Goal: Task Accomplishment & Management: Use online tool/utility

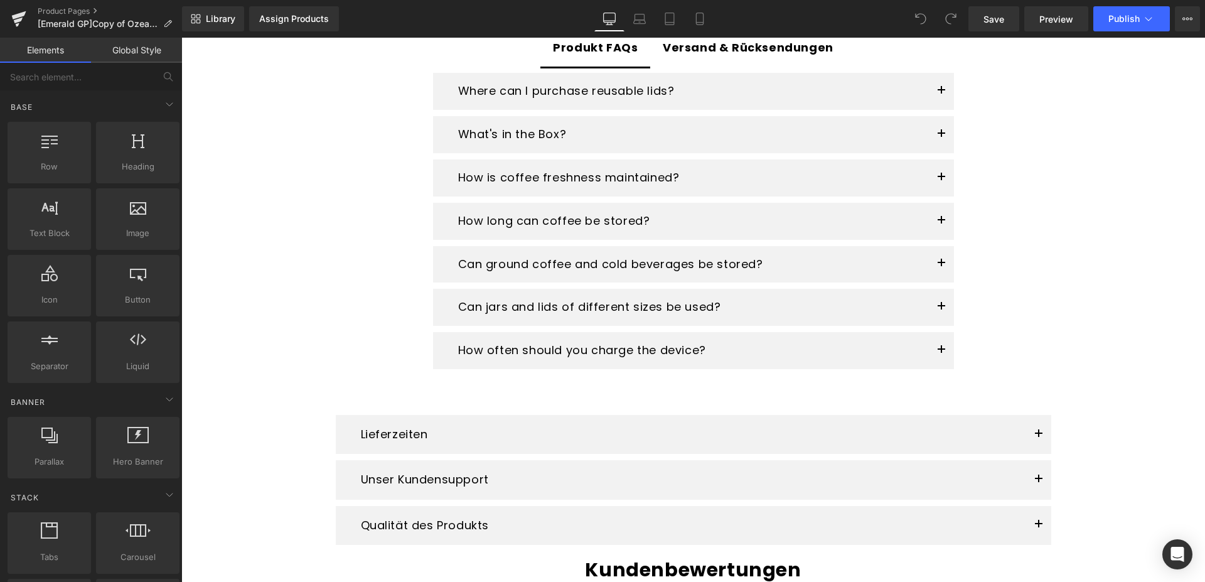
scroll to position [1856, 0]
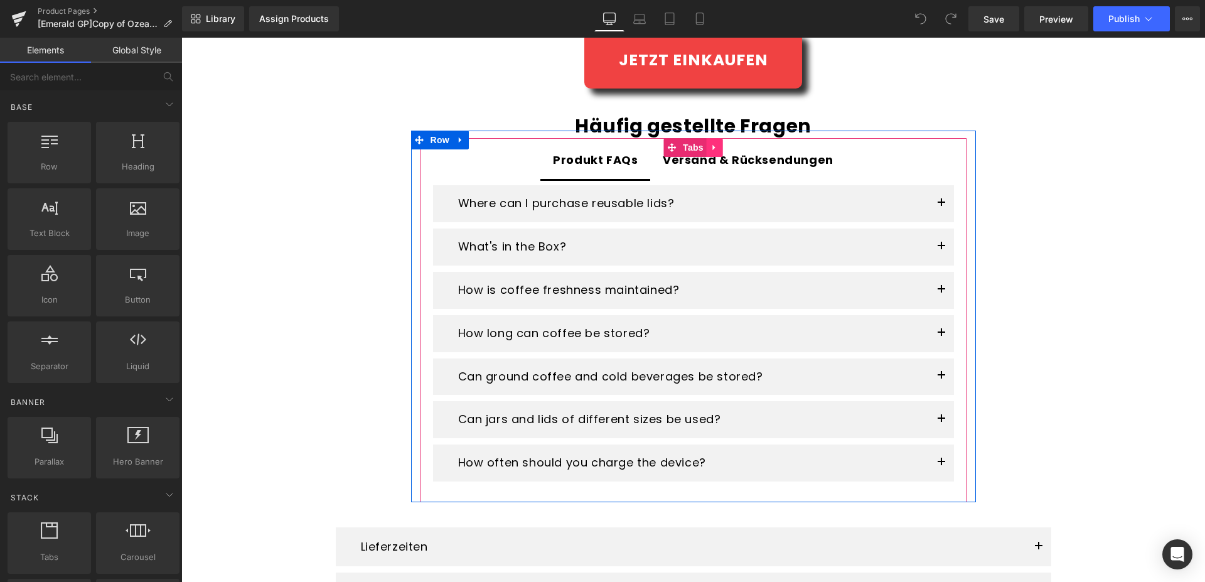
click at [712, 148] on icon at bounding box center [714, 146] width 9 height 9
click at [720, 149] on icon at bounding box center [722, 147] width 9 height 9
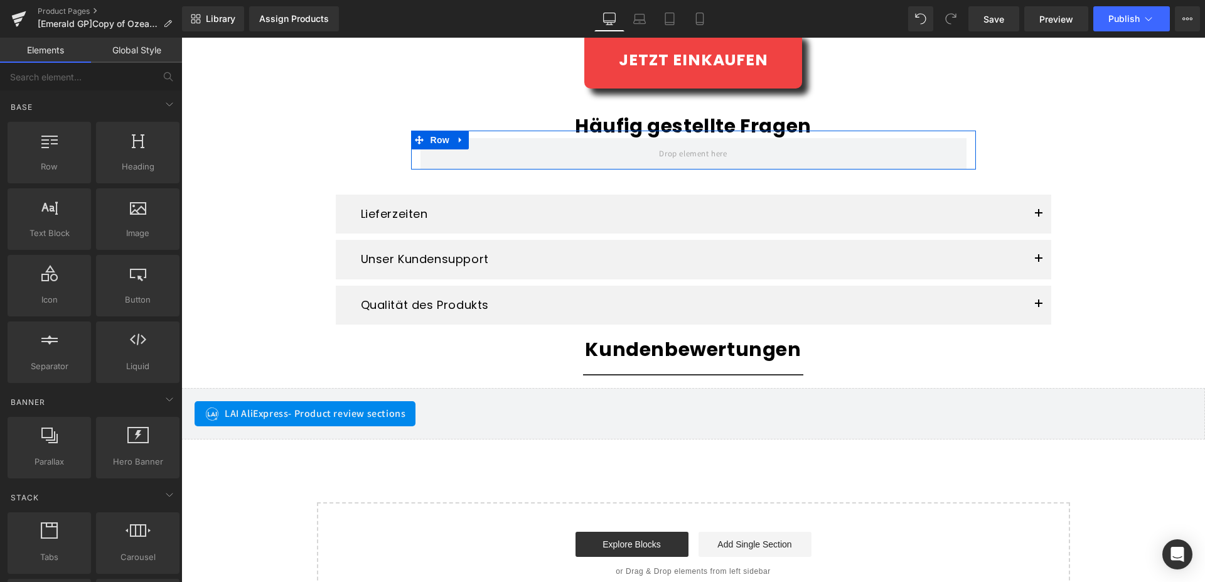
scroll to position [1845, 0]
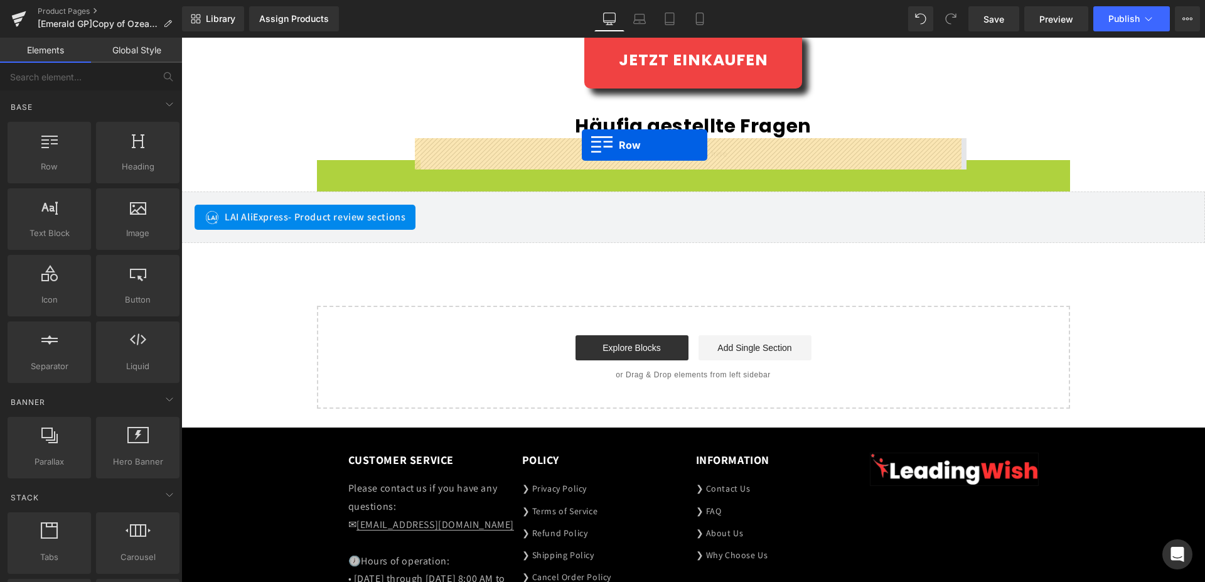
drag, startPoint x: 341, startPoint y: 171, endPoint x: 582, endPoint y: 145, distance: 242.3
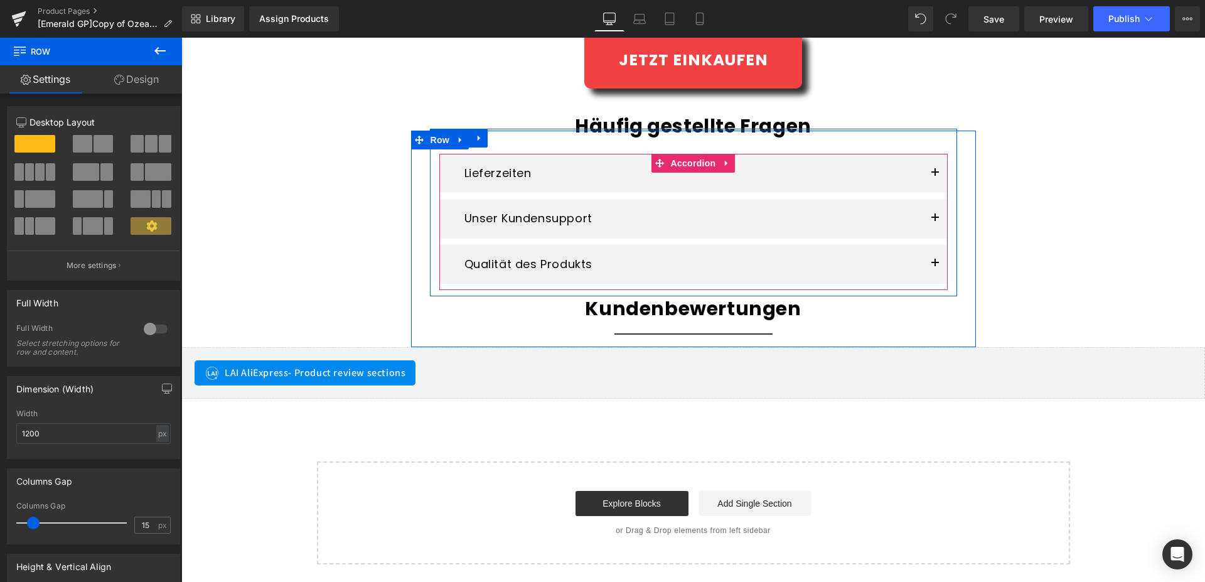
click at [932, 171] on button "button" at bounding box center [934, 173] width 25 height 39
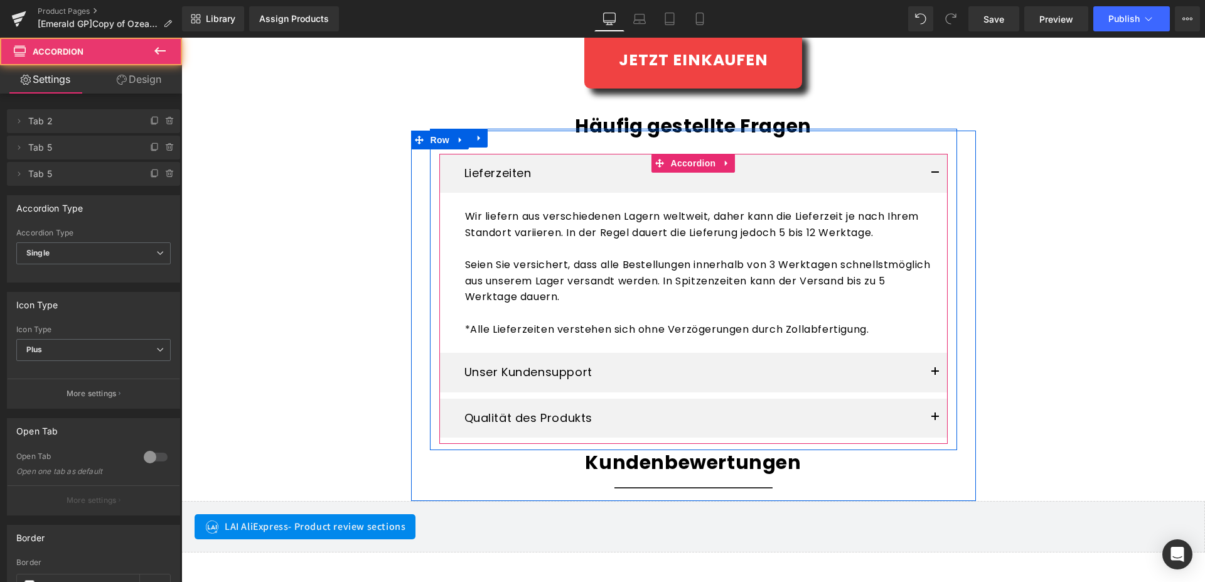
click at [932, 171] on button "button" at bounding box center [934, 173] width 25 height 39
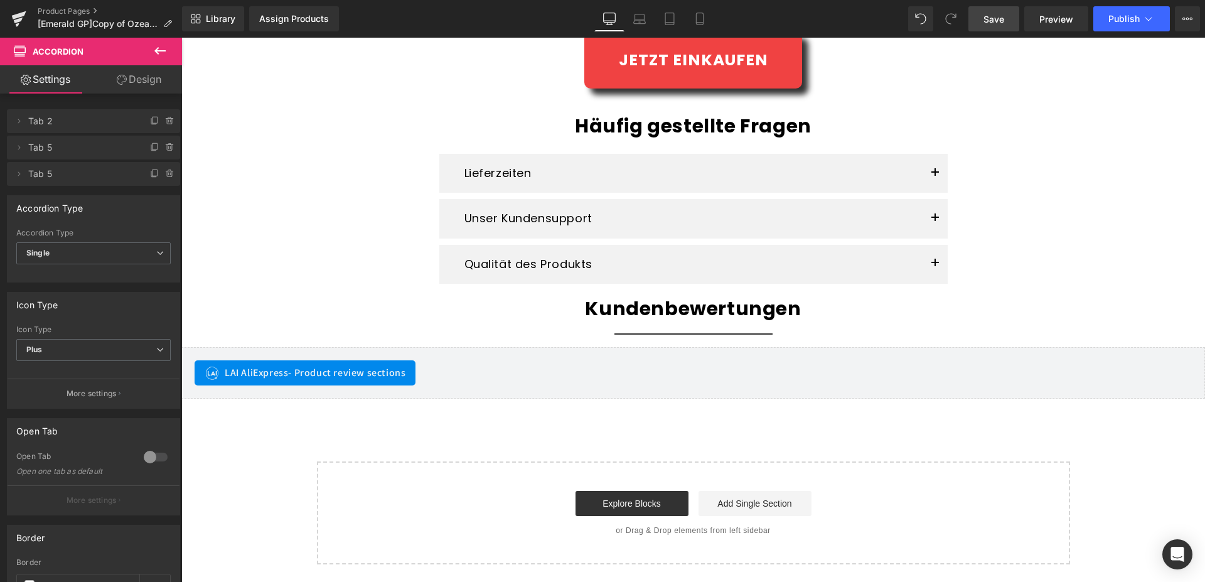
click at [991, 23] on span "Save" at bounding box center [993, 19] width 21 height 13
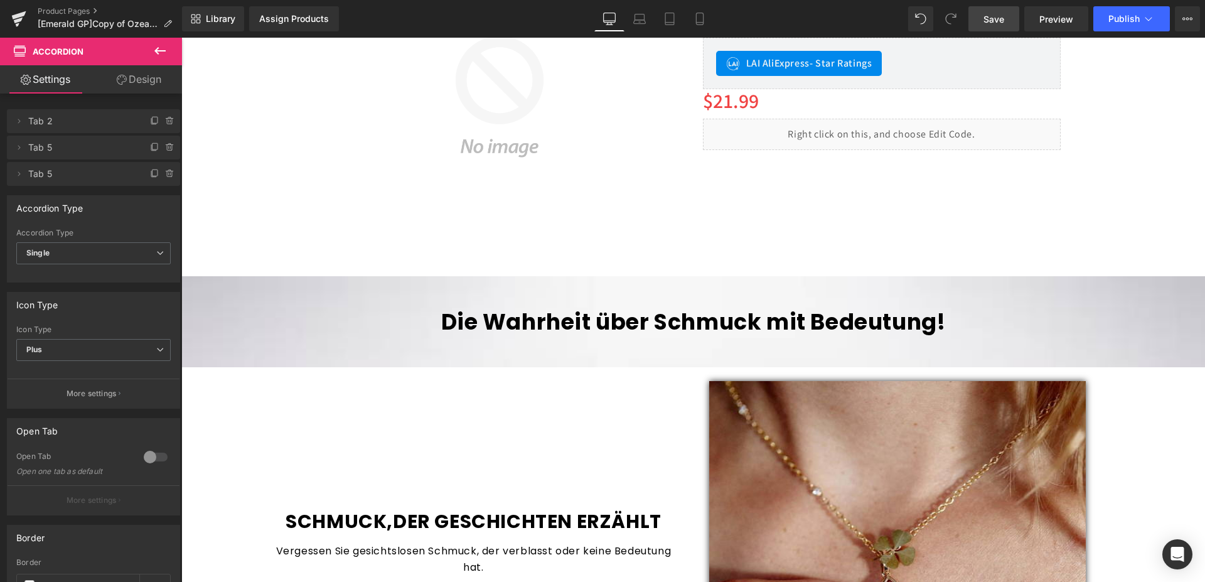
scroll to position [0, 0]
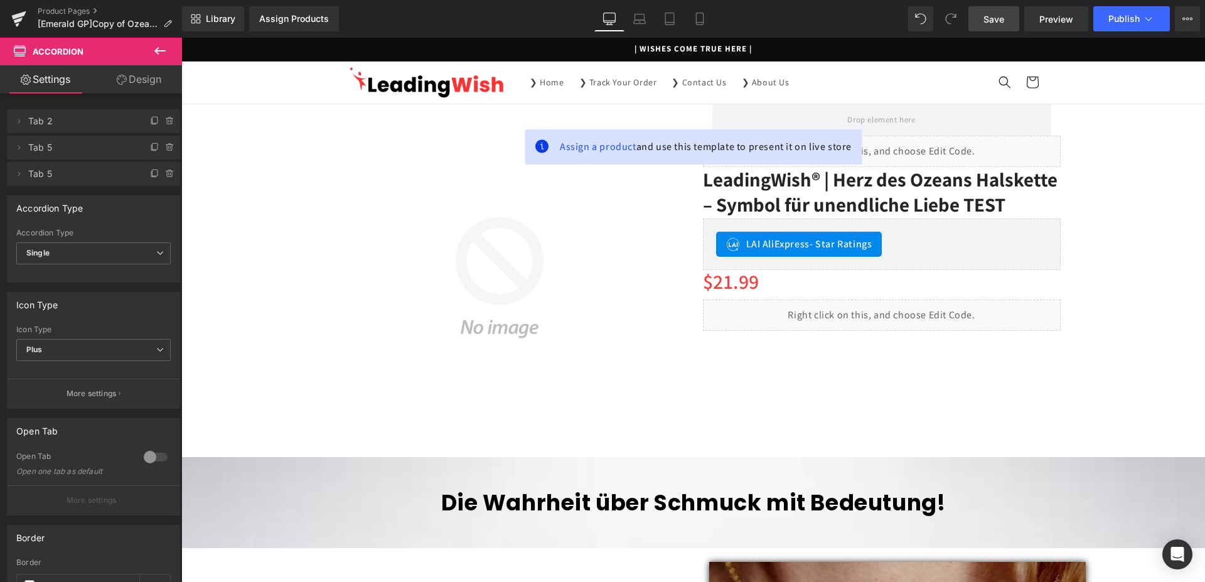
click at [998, 21] on span "Save" at bounding box center [993, 19] width 21 height 13
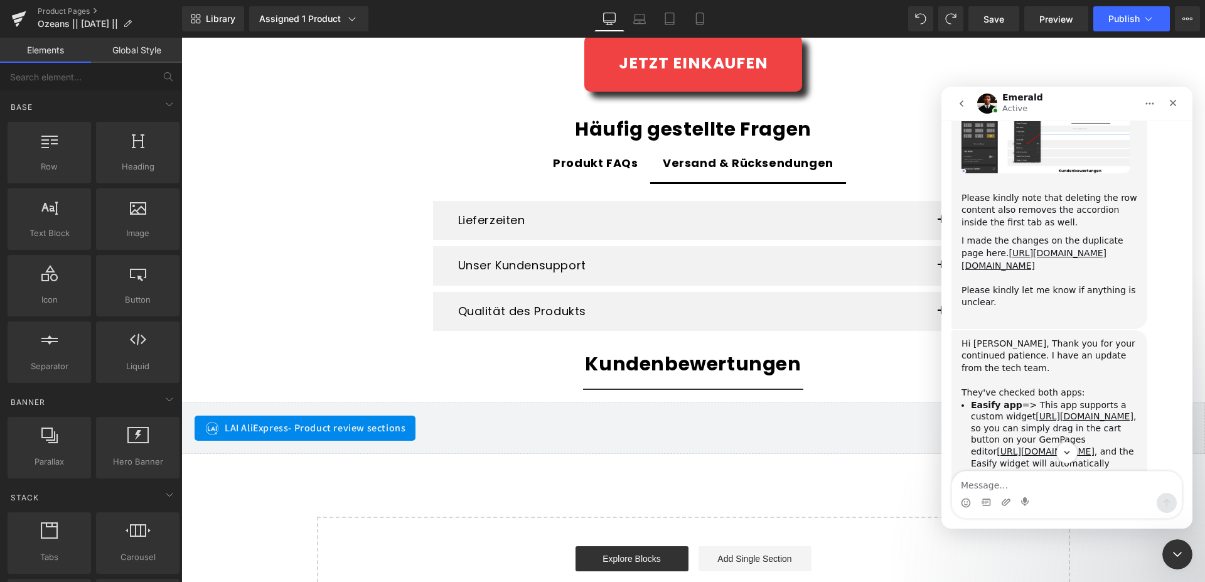
scroll to position [2905, 0]
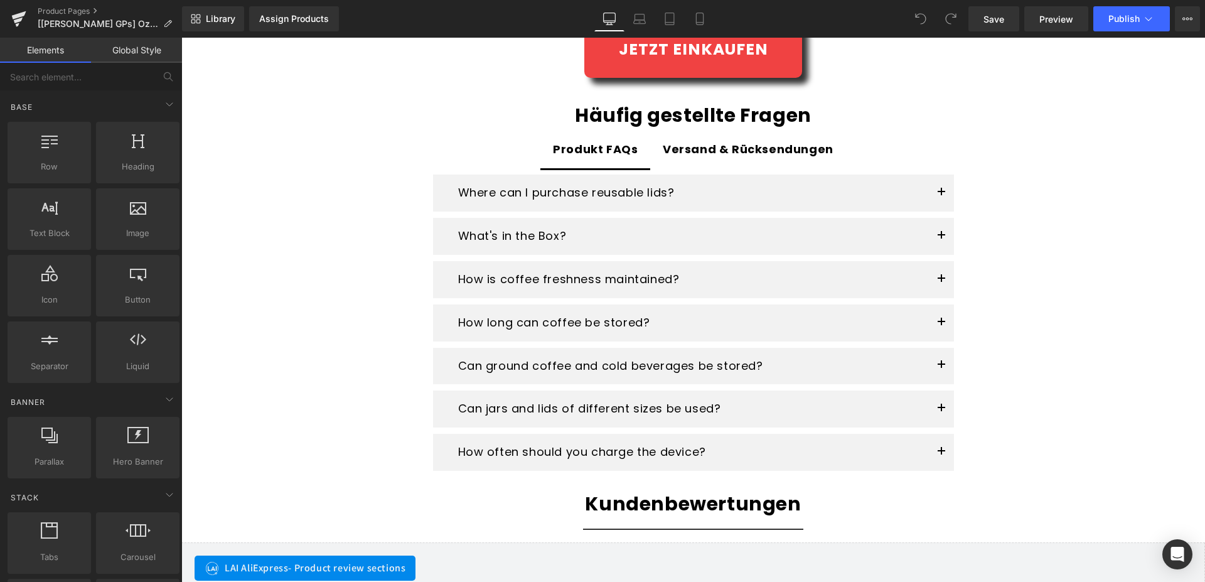
scroll to position [1856, 0]
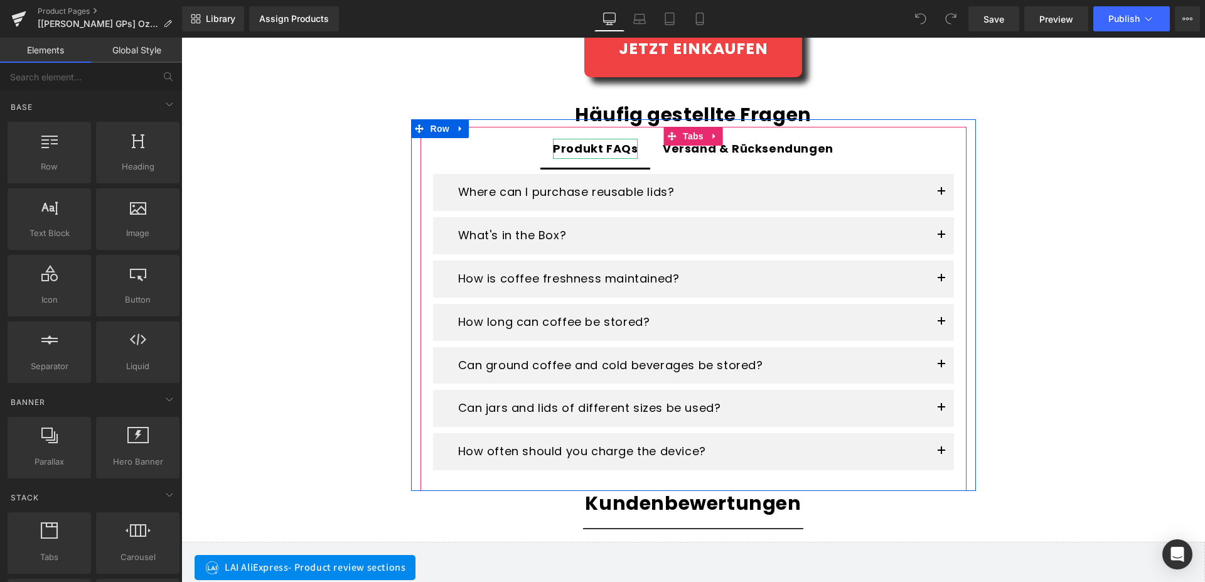
click at [594, 152] on div "Produkt FAQs" at bounding box center [595, 149] width 85 height 20
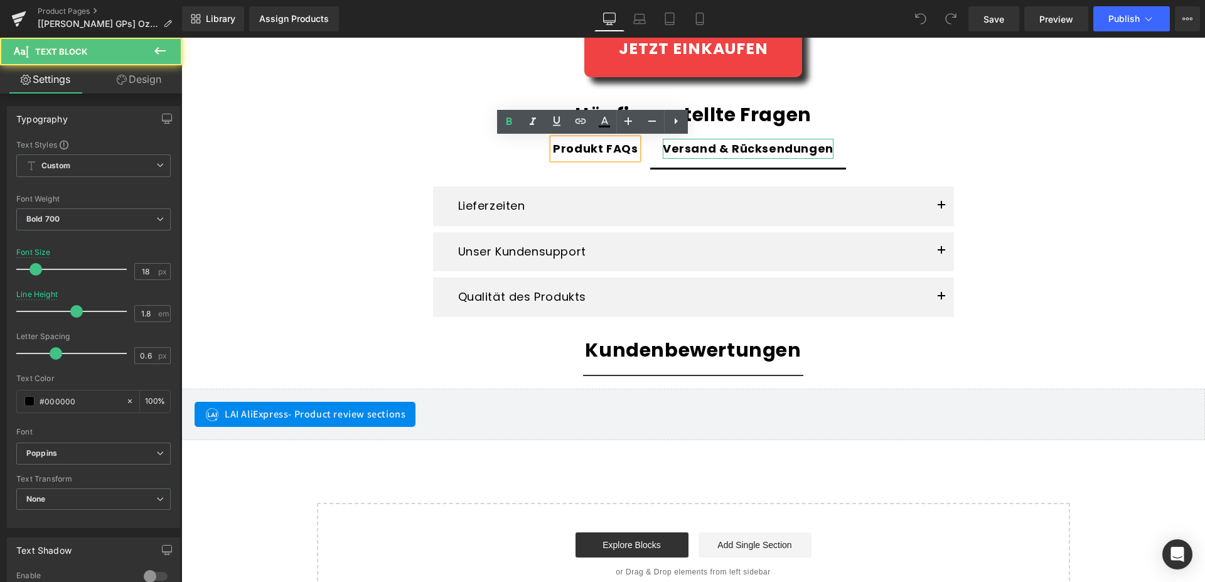
click at [680, 153] on div "Versand & Rücksendungen" at bounding box center [748, 149] width 171 height 20
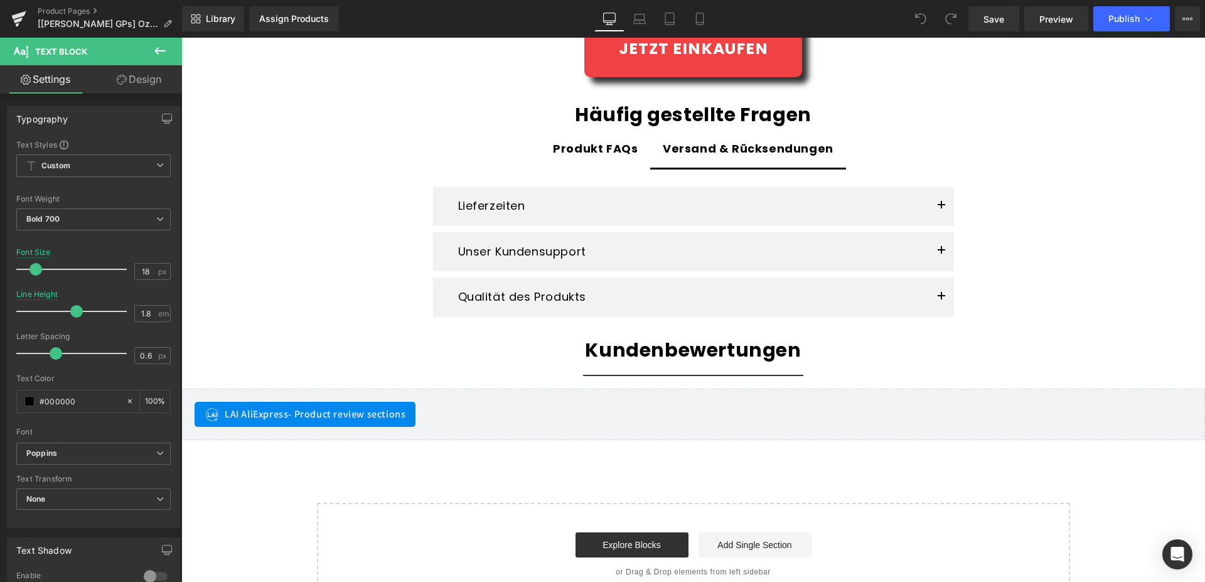
click at [168, 46] on button at bounding box center [160, 52] width 44 height 28
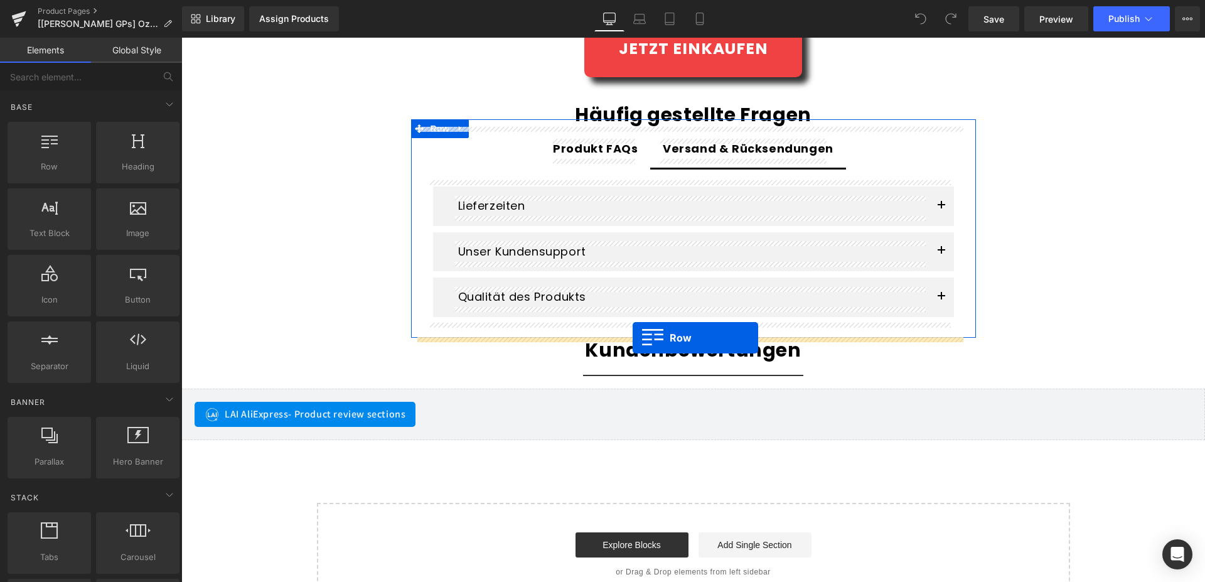
drag, startPoint x: 242, startPoint y: 189, endPoint x: 633, endPoint y: 338, distance: 418.3
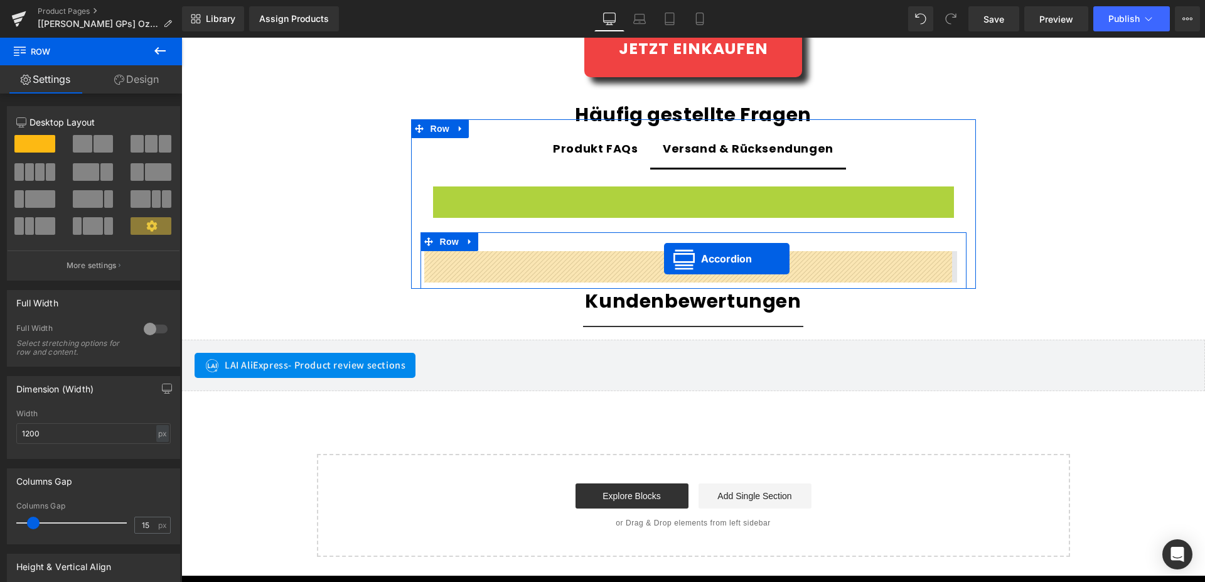
drag, startPoint x: 678, startPoint y: 197, endPoint x: 664, endPoint y: 259, distance: 63.0
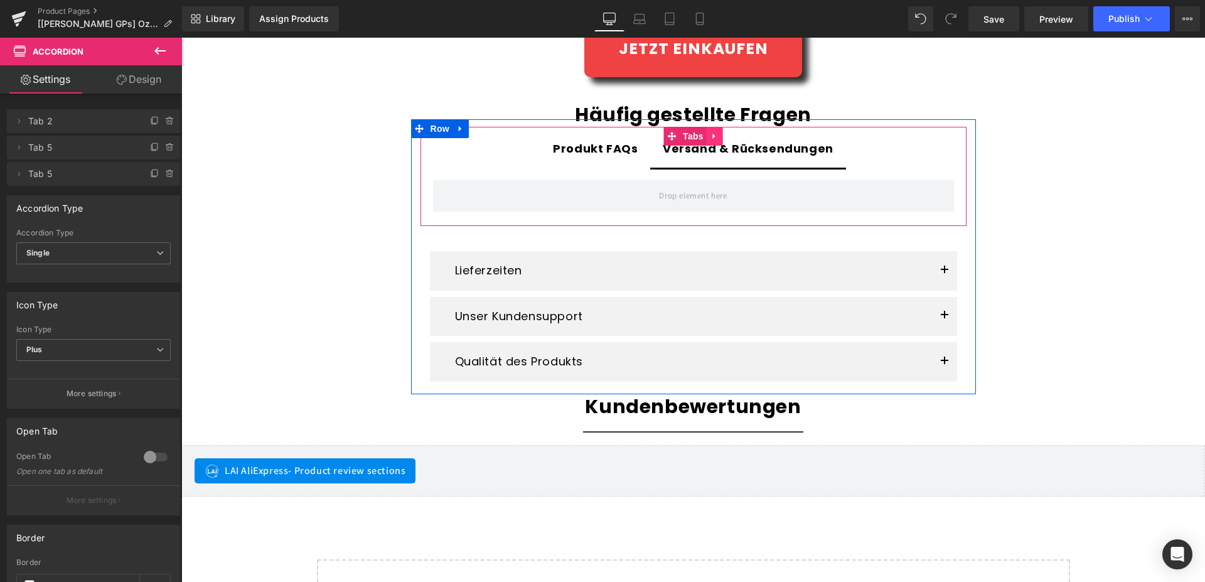
click at [710, 134] on icon at bounding box center [714, 135] width 9 height 9
click at [721, 136] on icon at bounding box center [722, 136] width 9 height 9
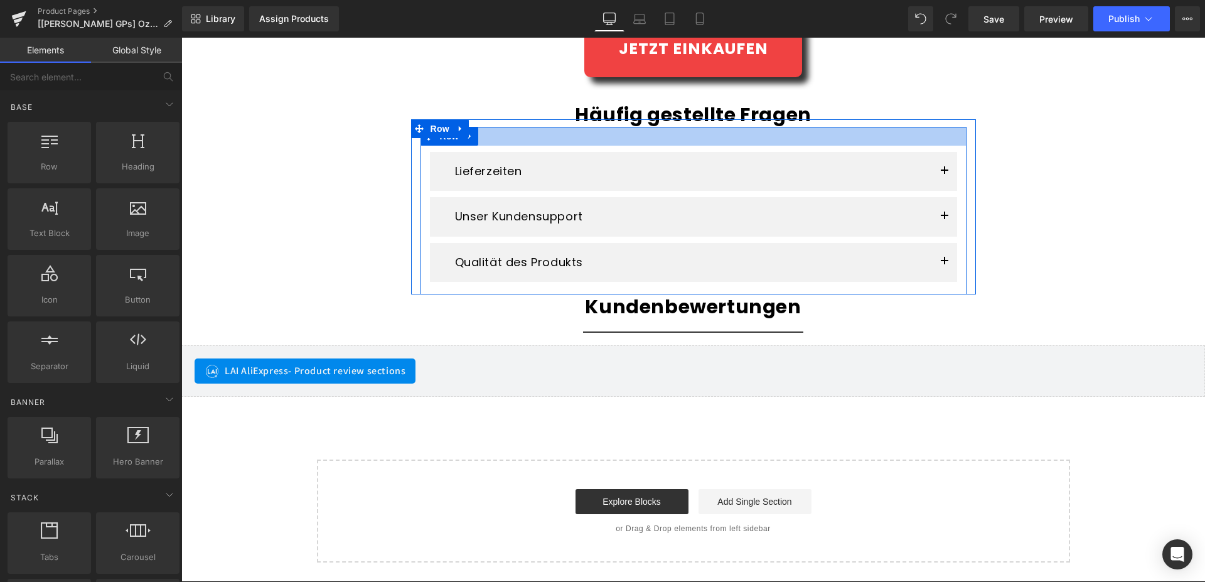
click at [713, 144] on div at bounding box center [693, 136] width 546 height 19
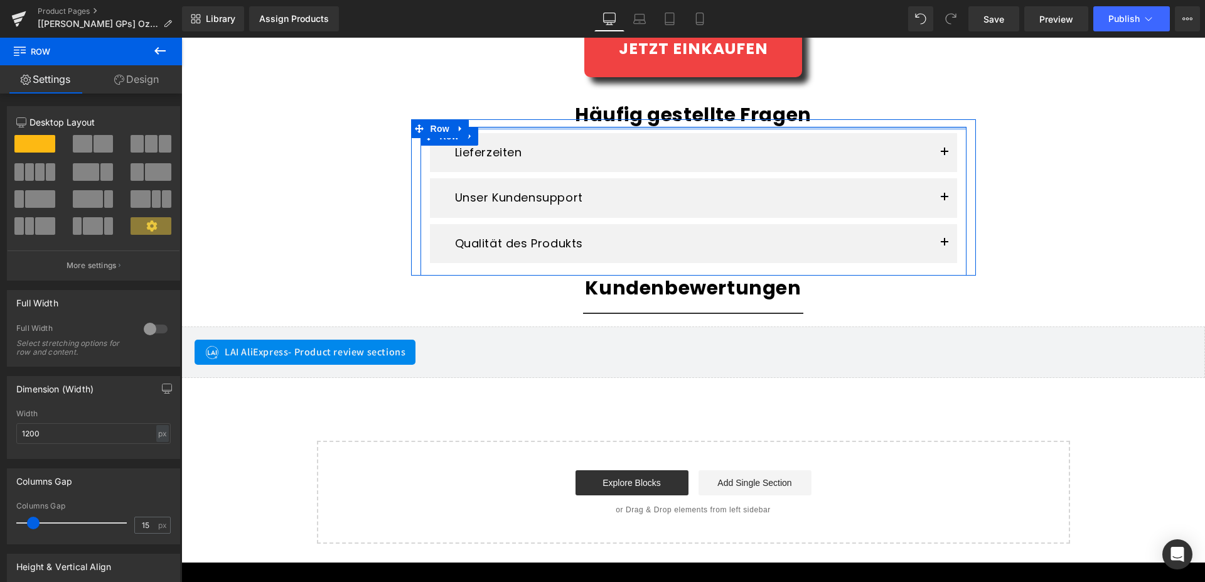
drag, startPoint x: 713, startPoint y: 138, endPoint x: 713, endPoint y: 111, distance: 27.0
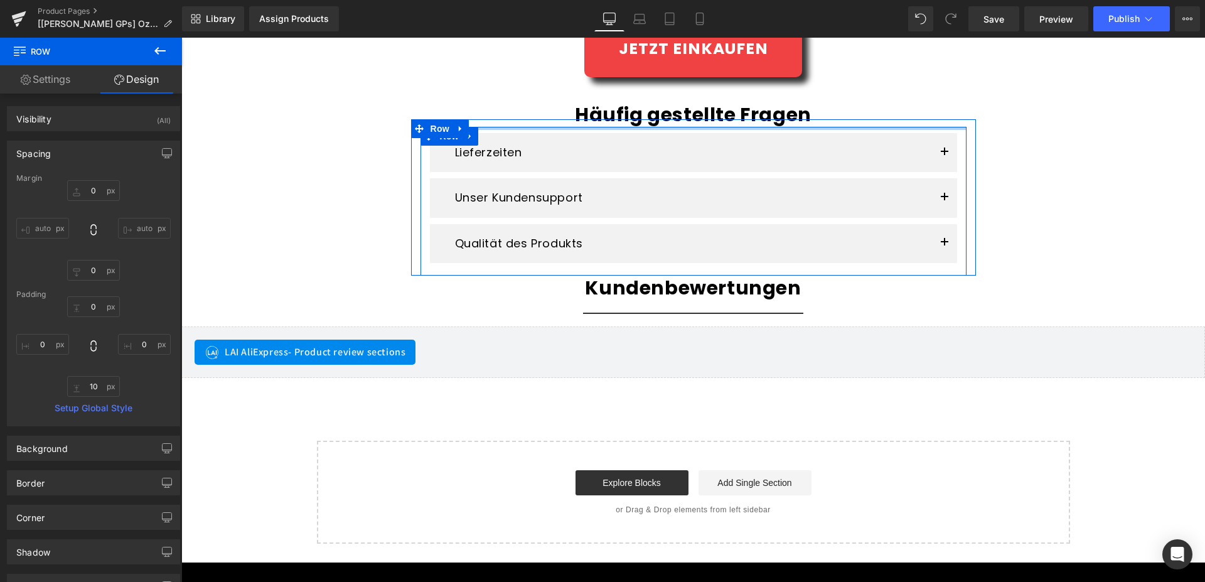
type input "0px"
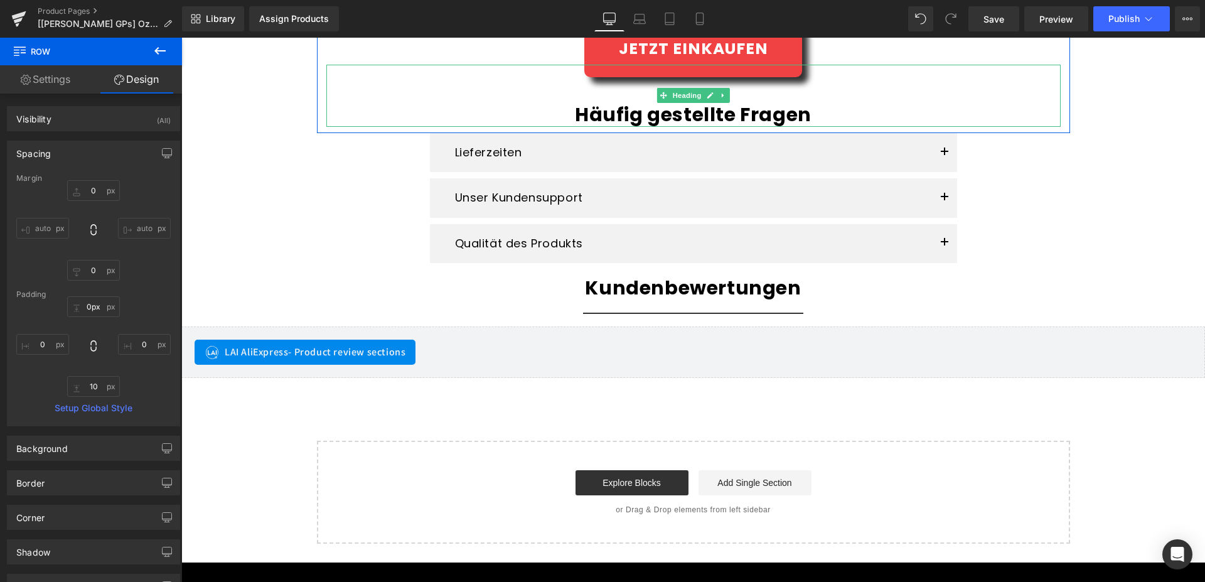
drag, startPoint x: 843, startPoint y: 128, endPoint x: 845, endPoint y: 118, distance: 10.2
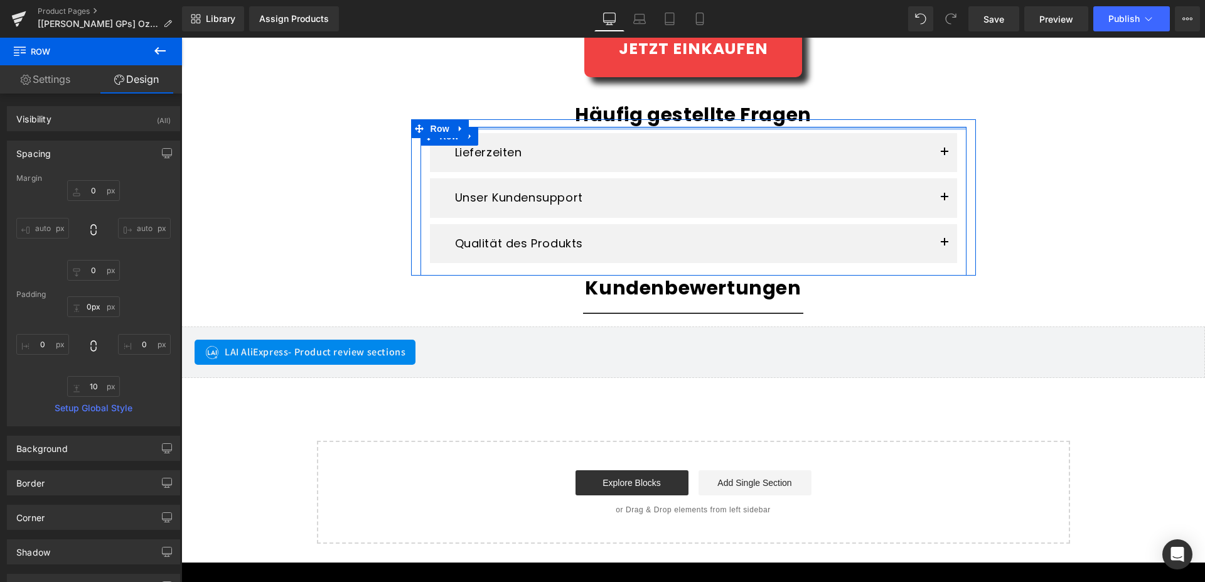
click at [845, 129] on div at bounding box center [693, 128] width 546 height 3
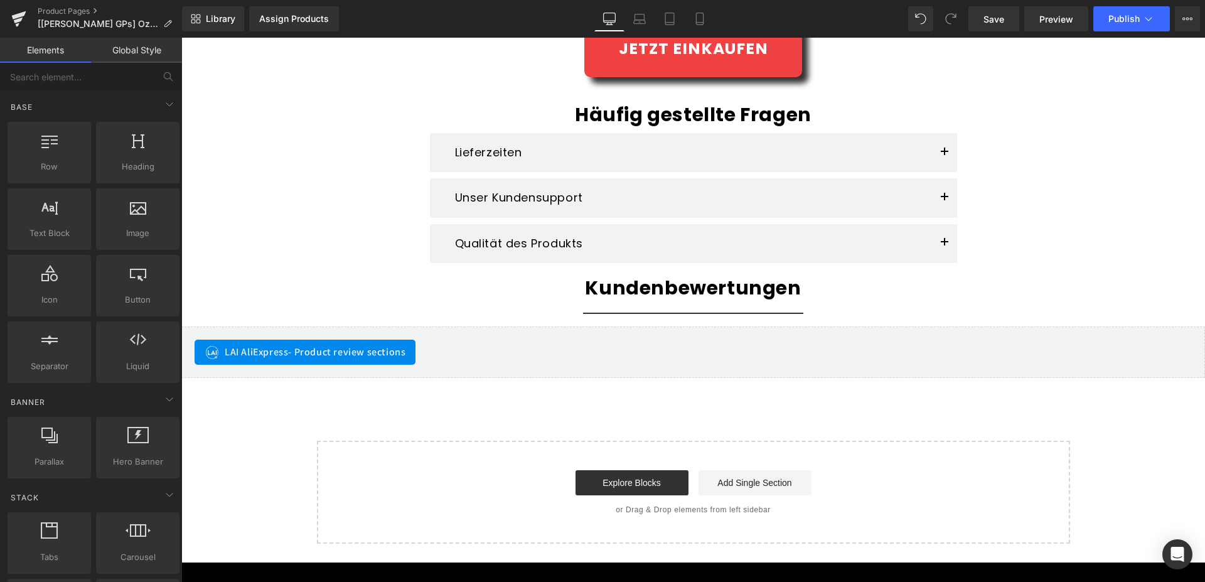
click at [986, 18] on span "Save" at bounding box center [993, 19] width 21 height 13
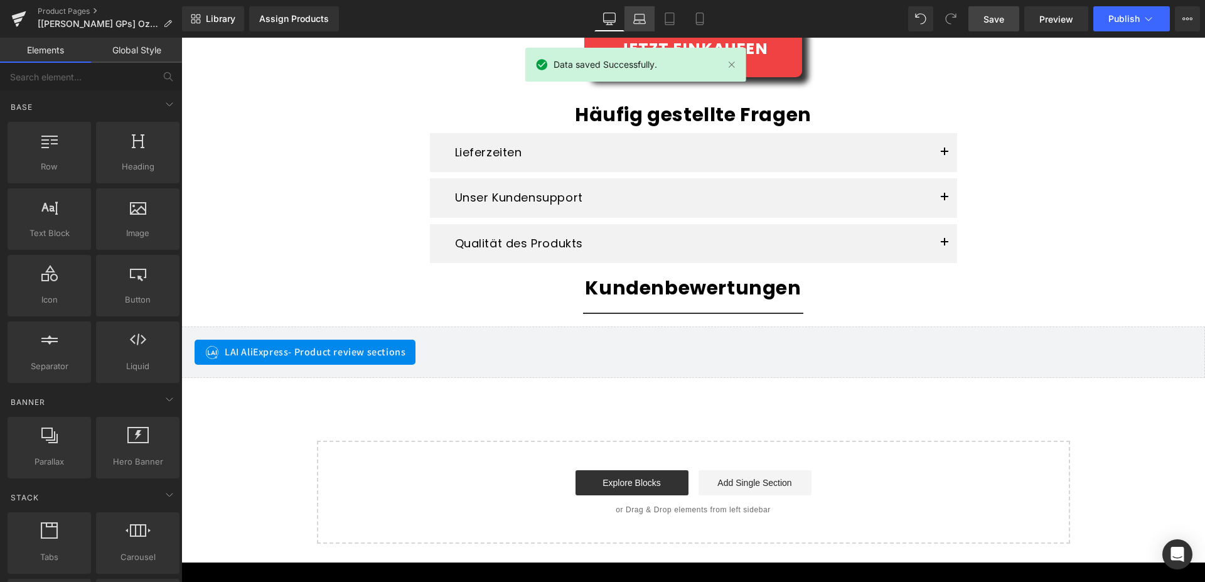
click at [639, 23] on icon at bounding box center [639, 19] width 13 height 13
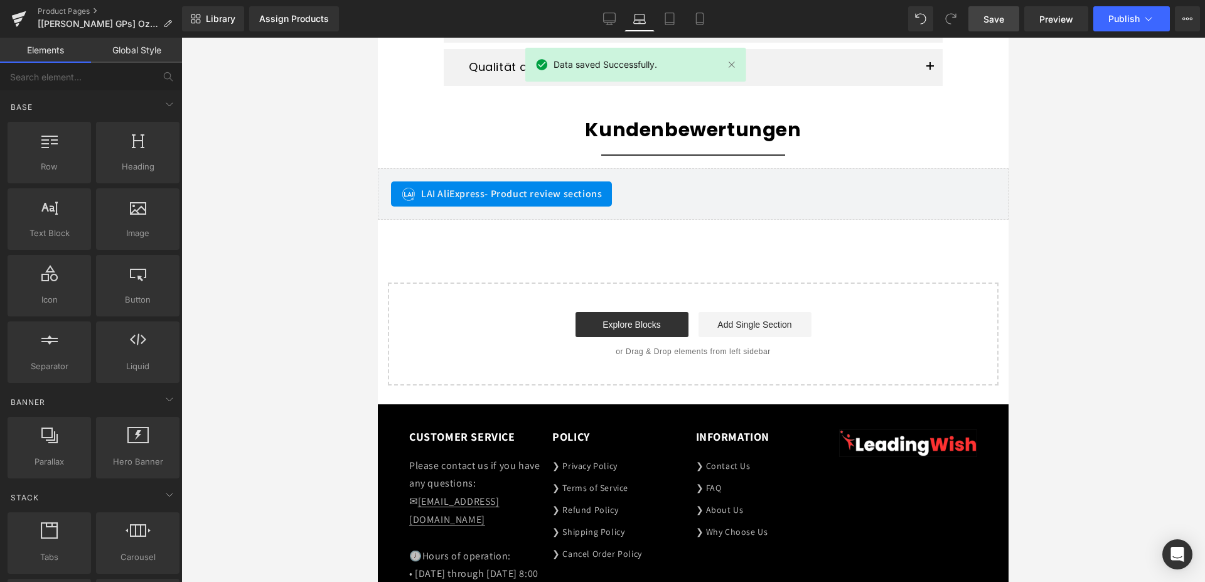
scroll to position [1669, 0]
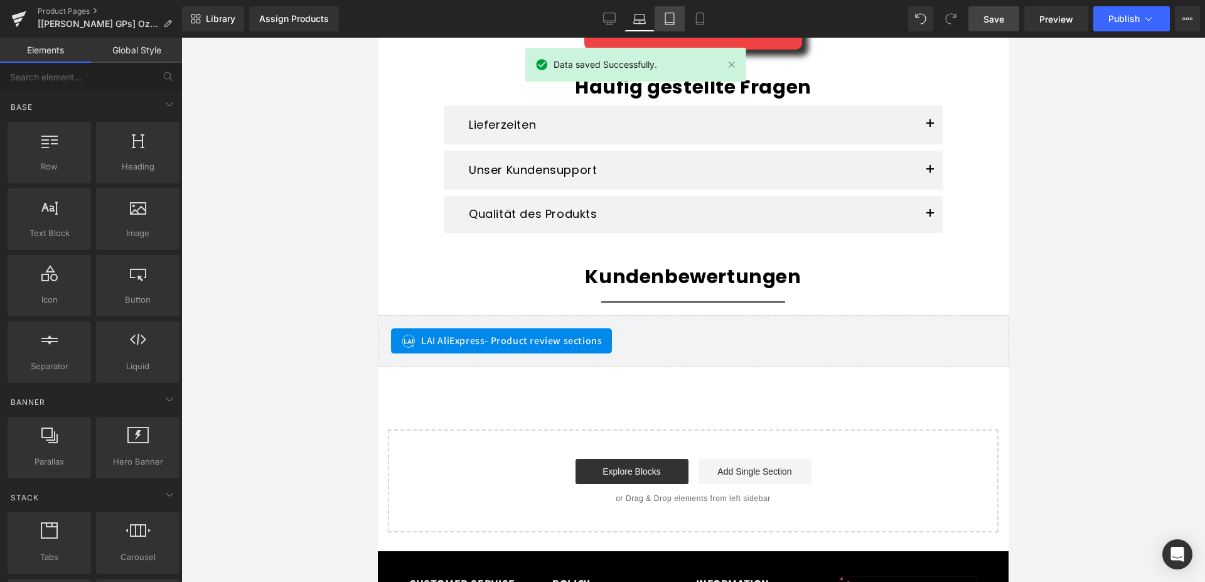
click at [683, 20] on link "Tablet" at bounding box center [669, 18] width 30 height 25
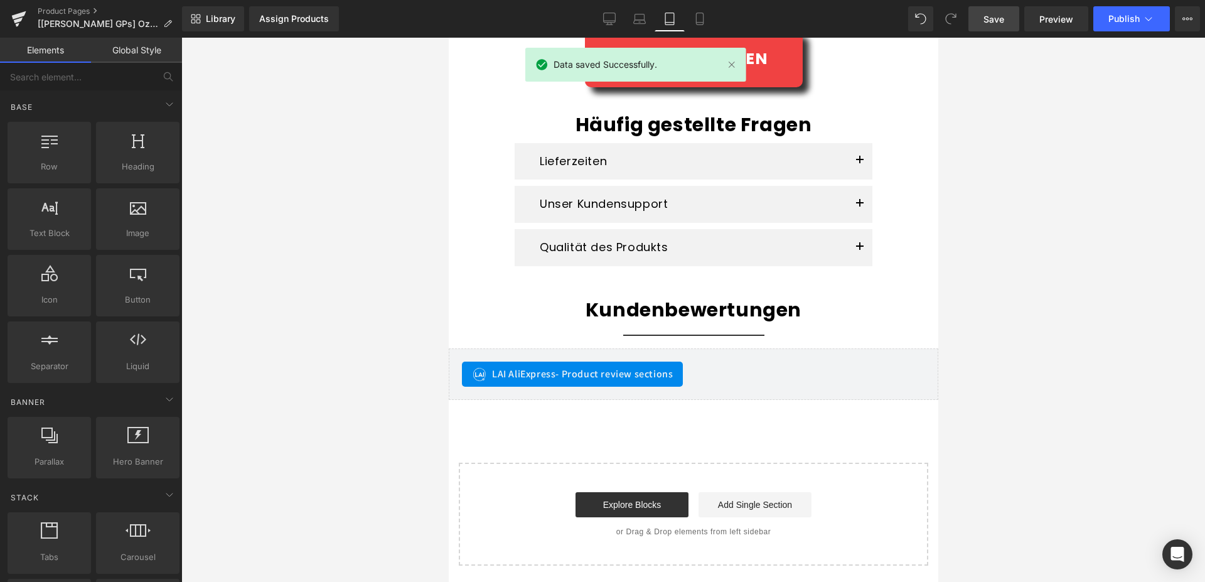
scroll to position [1683, 0]
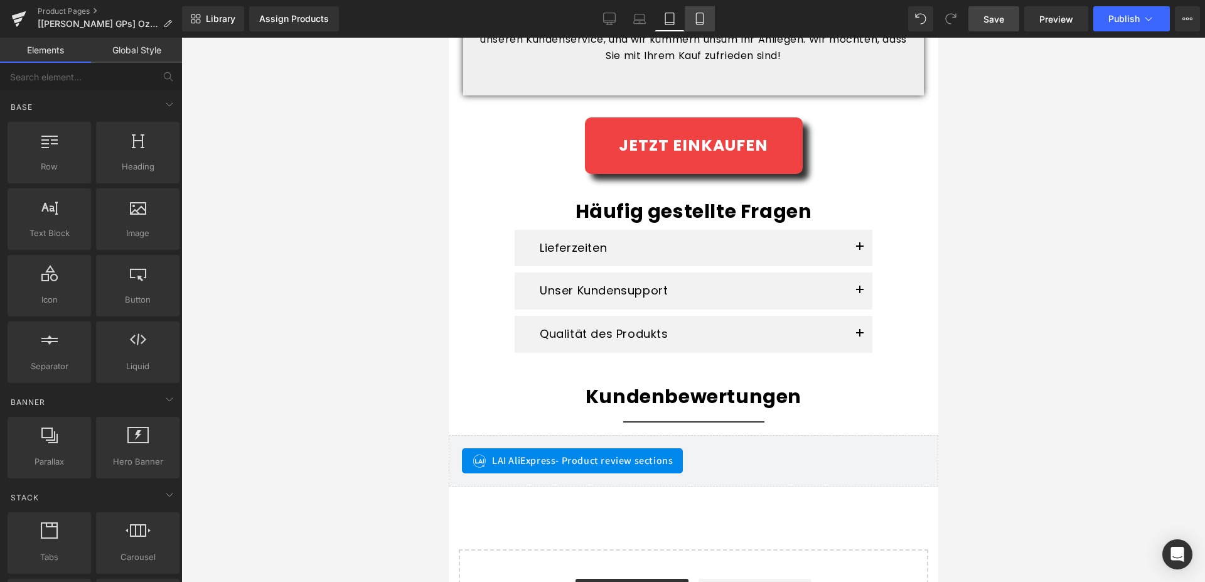
click at [703, 16] on icon at bounding box center [699, 19] width 7 height 12
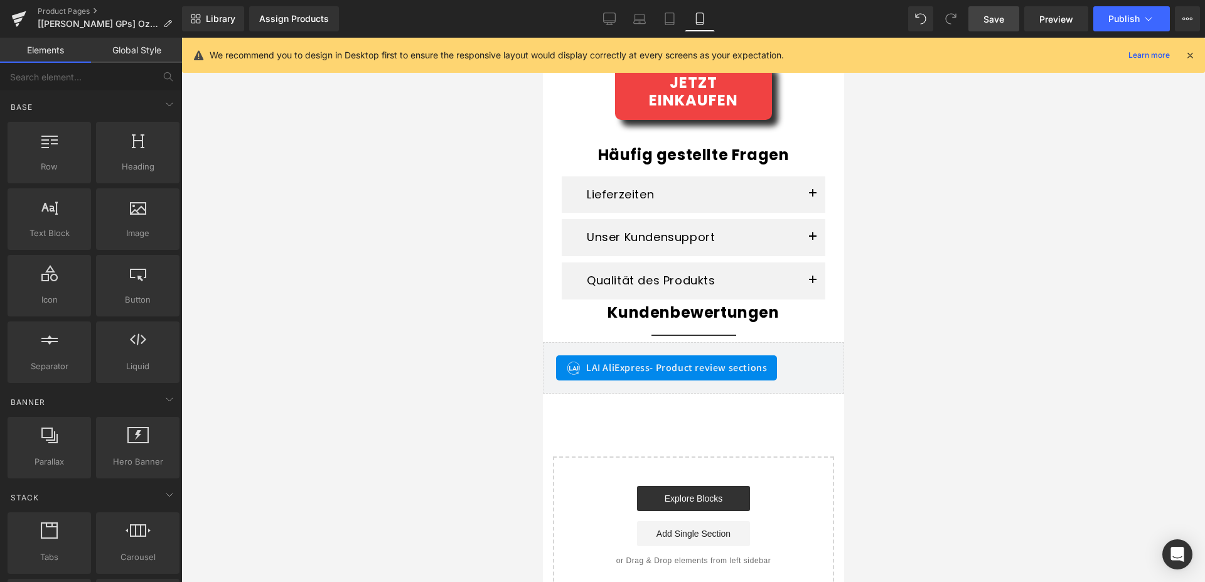
scroll to position [2300, 0]
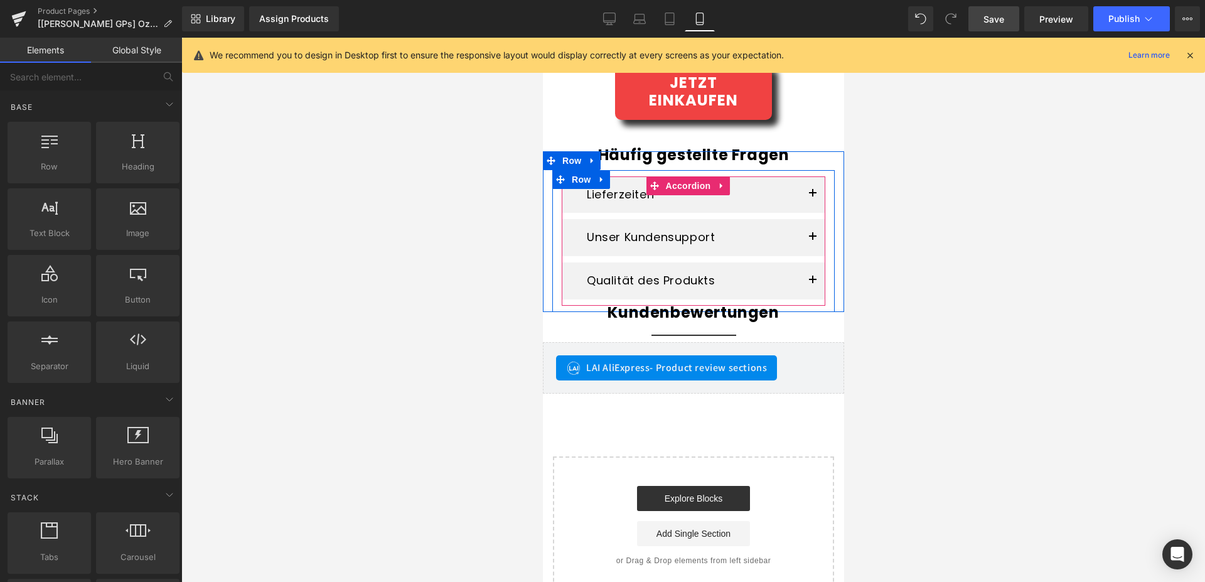
click at [812, 197] on span "button" at bounding box center [812, 197] width 0 height 0
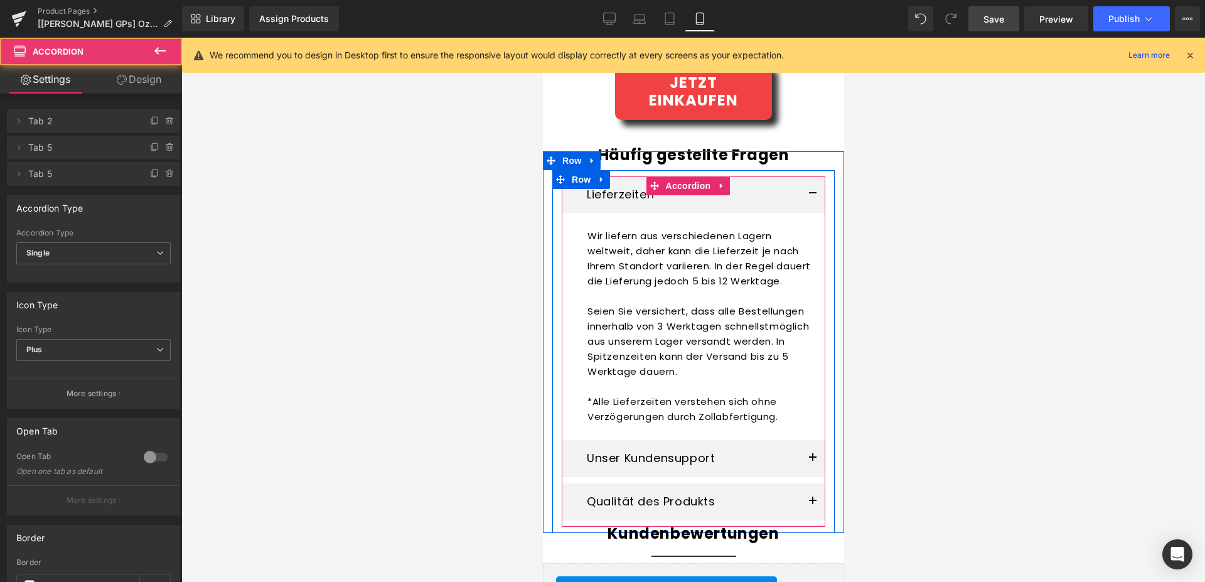
click at [812, 197] on span "button" at bounding box center [812, 197] width 0 height 0
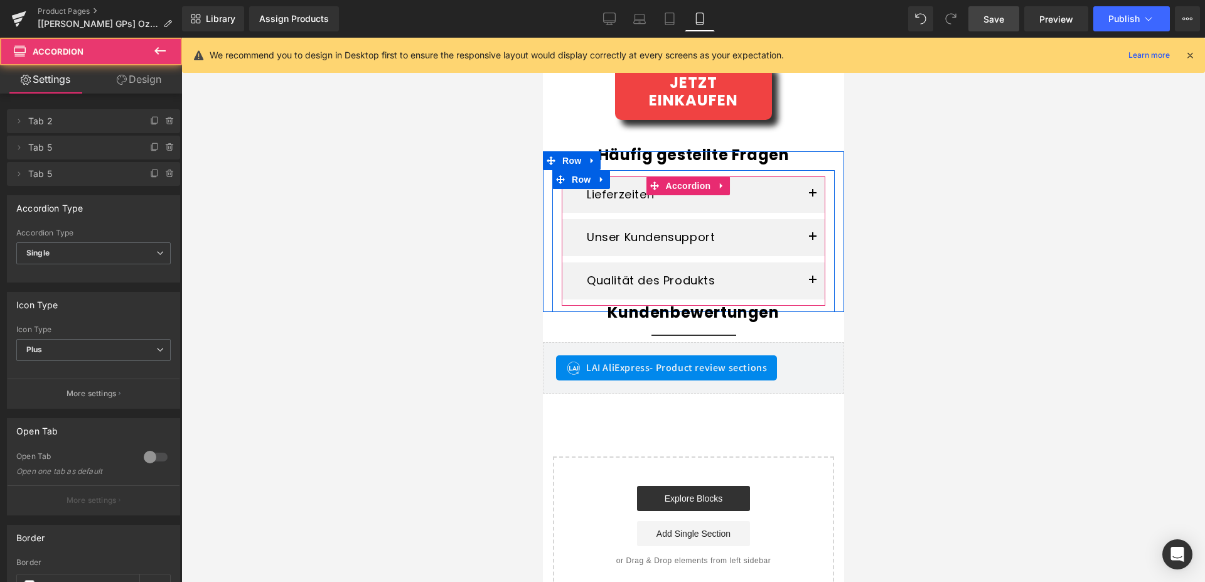
click at [807, 184] on button "button" at bounding box center [811, 194] width 25 height 37
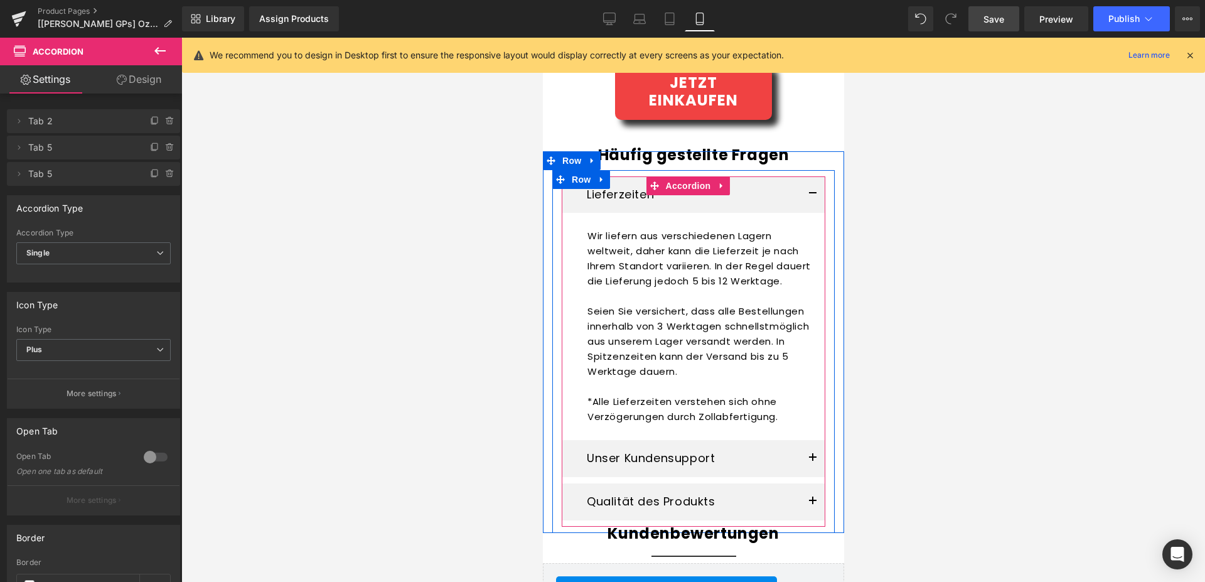
click at [801, 189] on button "button" at bounding box center [811, 194] width 25 height 37
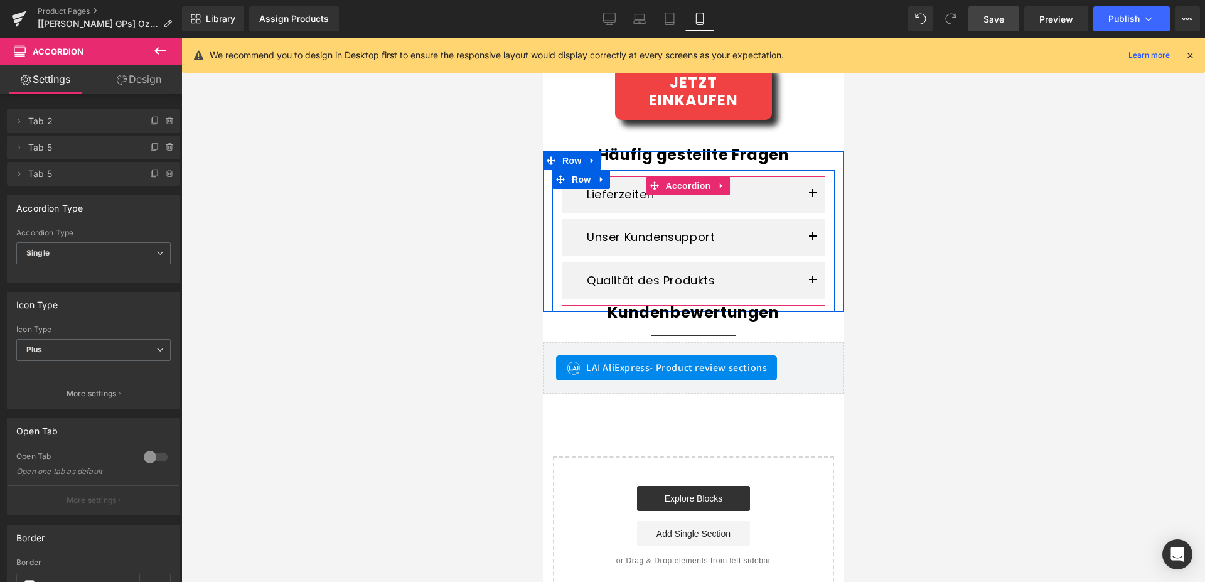
click at [812, 240] on span "button" at bounding box center [812, 240] width 0 height 0
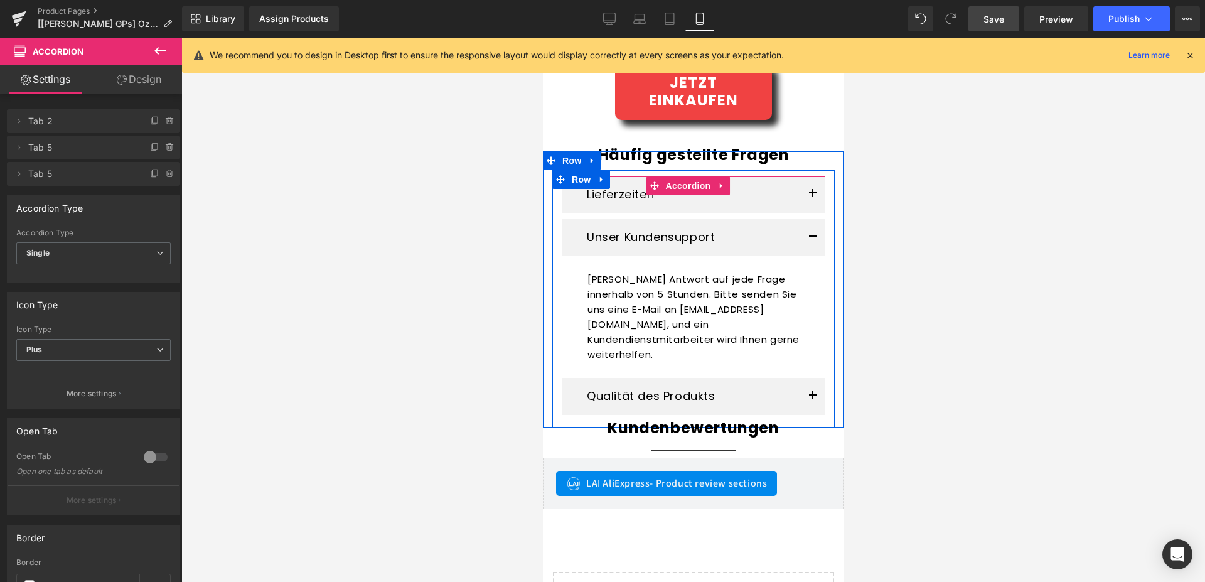
click at [803, 234] on button "button" at bounding box center [811, 237] width 25 height 37
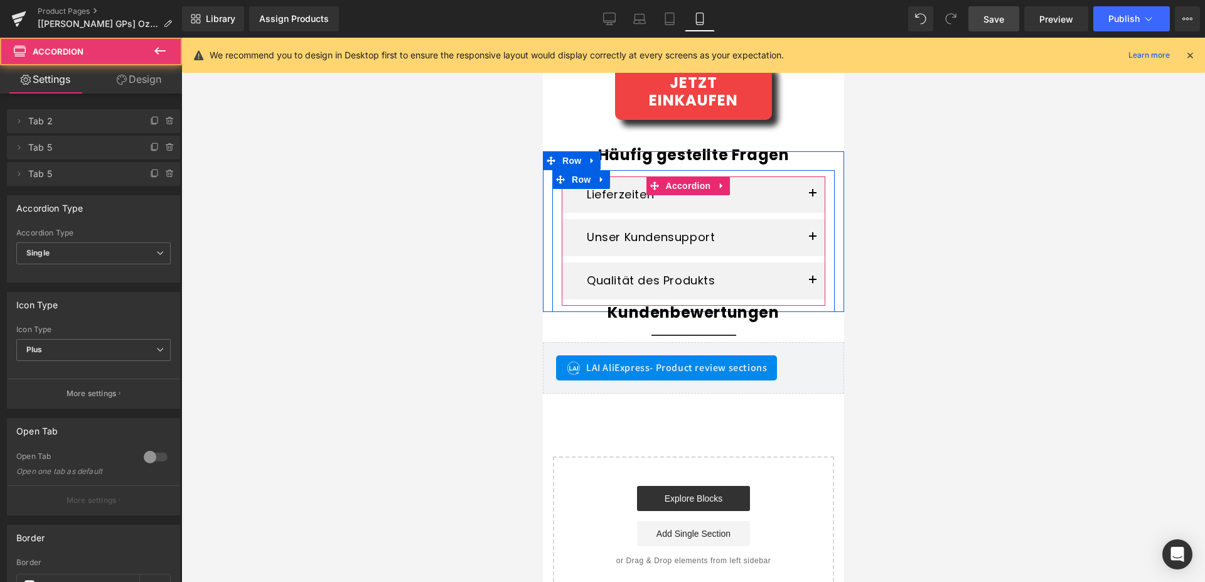
click at [812, 284] on span "button" at bounding box center [812, 284] width 0 height 0
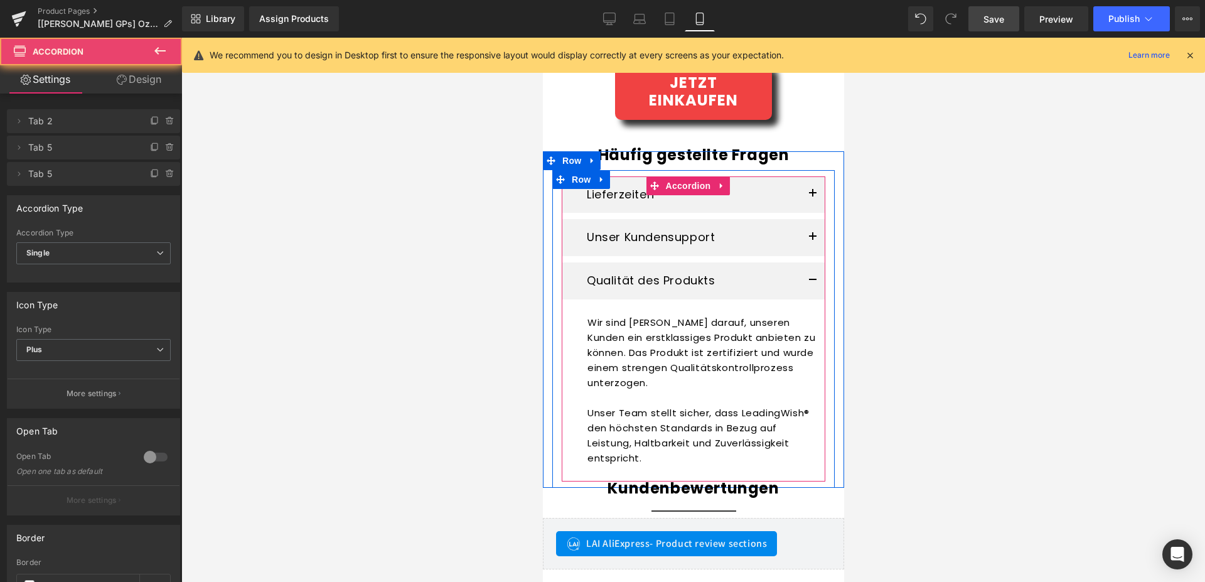
click at [812, 284] on span "button" at bounding box center [812, 284] width 0 height 0
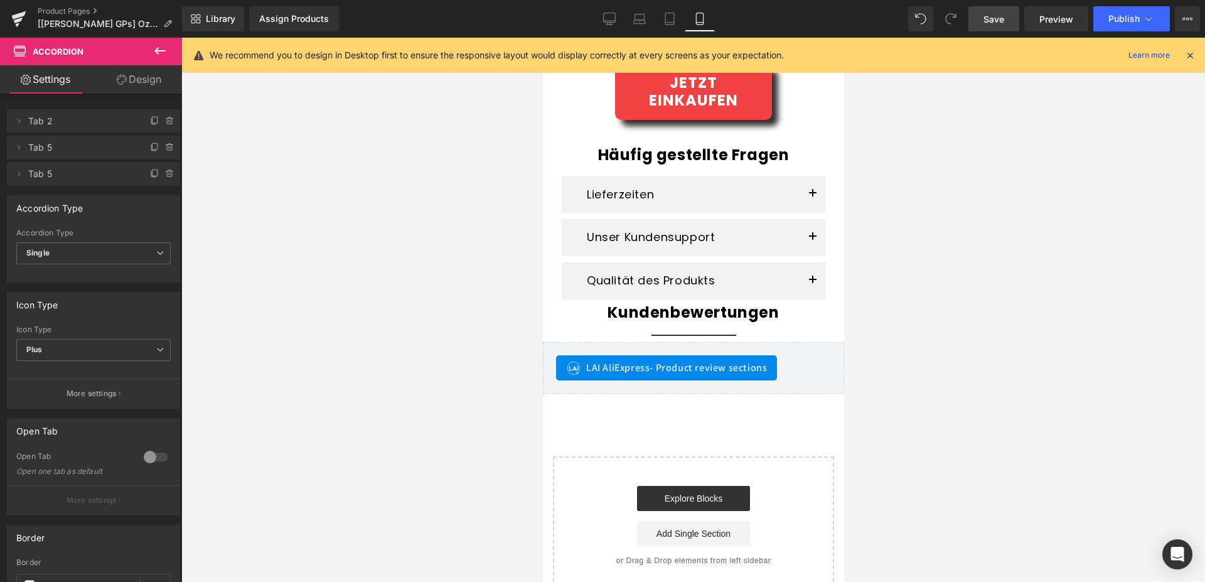
click at [988, 16] on span "Save" at bounding box center [993, 19] width 21 height 13
click at [1001, 19] on span "Save" at bounding box center [993, 19] width 21 height 13
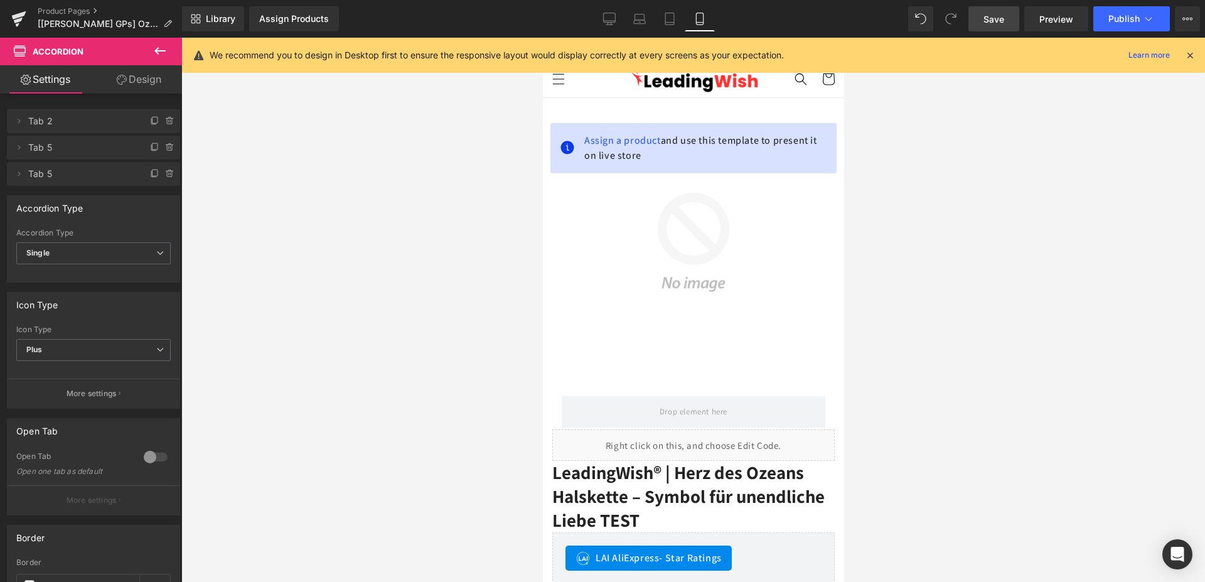
scroll to position [0, 0]
click at [606, 19] on icon at bounding box center [609, 19] width 13 height 13
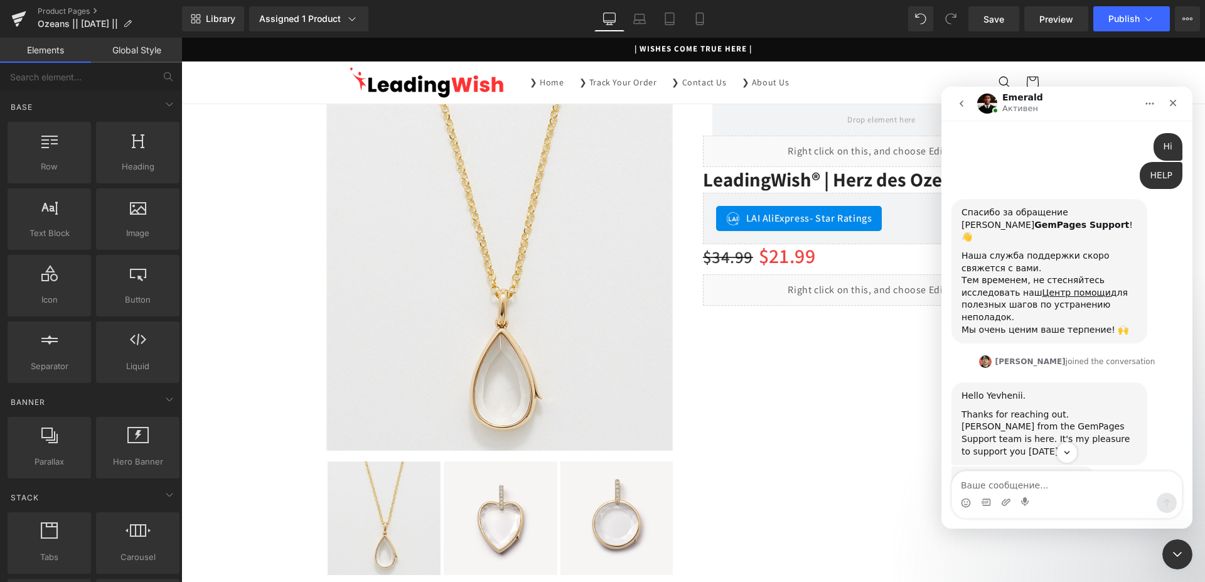
scroll to position [302, 0]
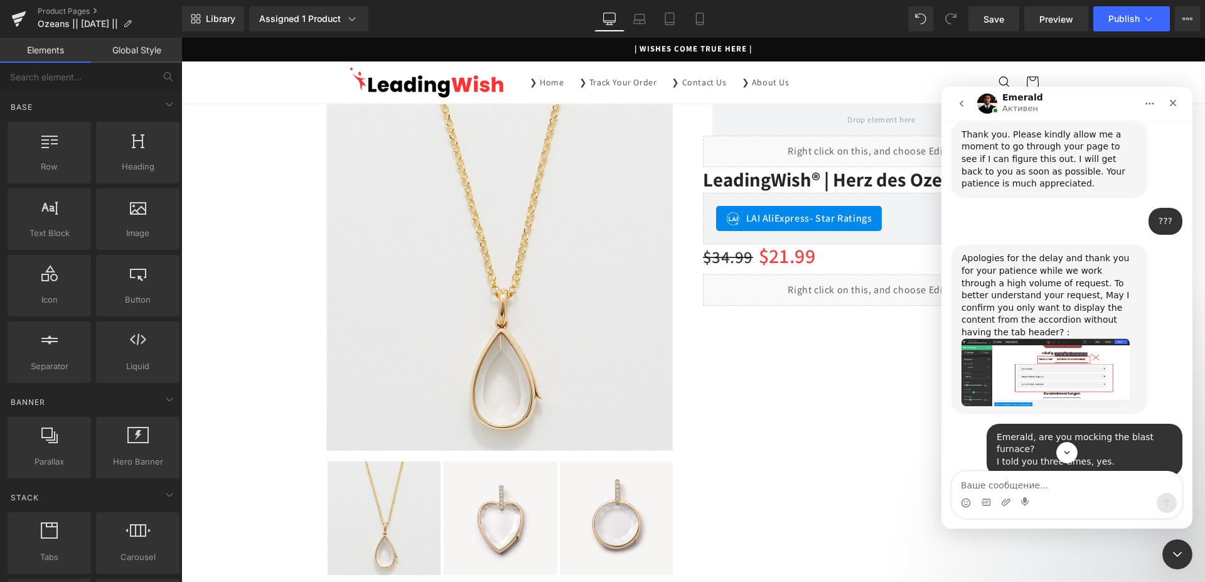
drag, startPoint x: 1191, startPoint y: 245, endPoint x: 2134, endPoint y: 446, distance: 964.2
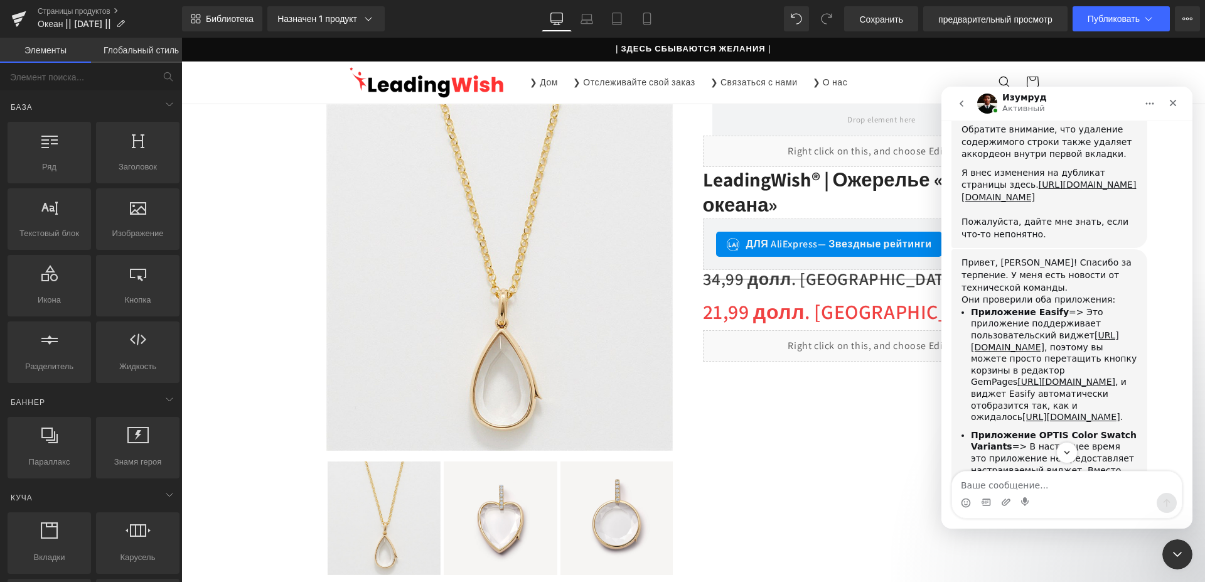
scroll to position [2765, 0]
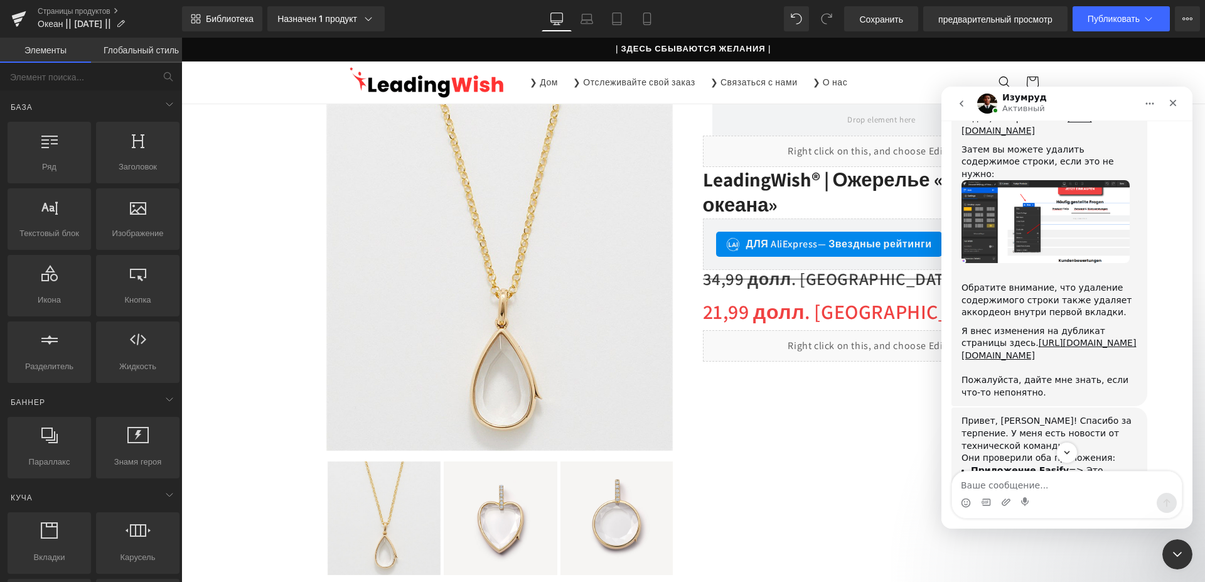
click at [1025, 570] on link "[URL][DOMAIN_NAME]" at bounding box center [1071, 575] width 98 height 10
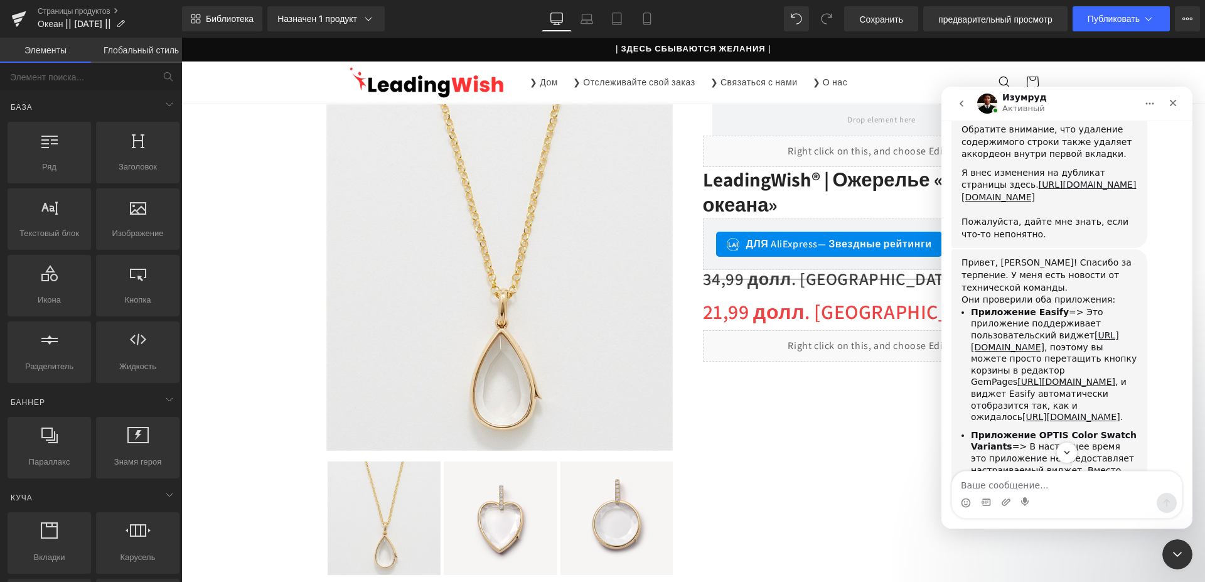
scroll to position [3002, 0]
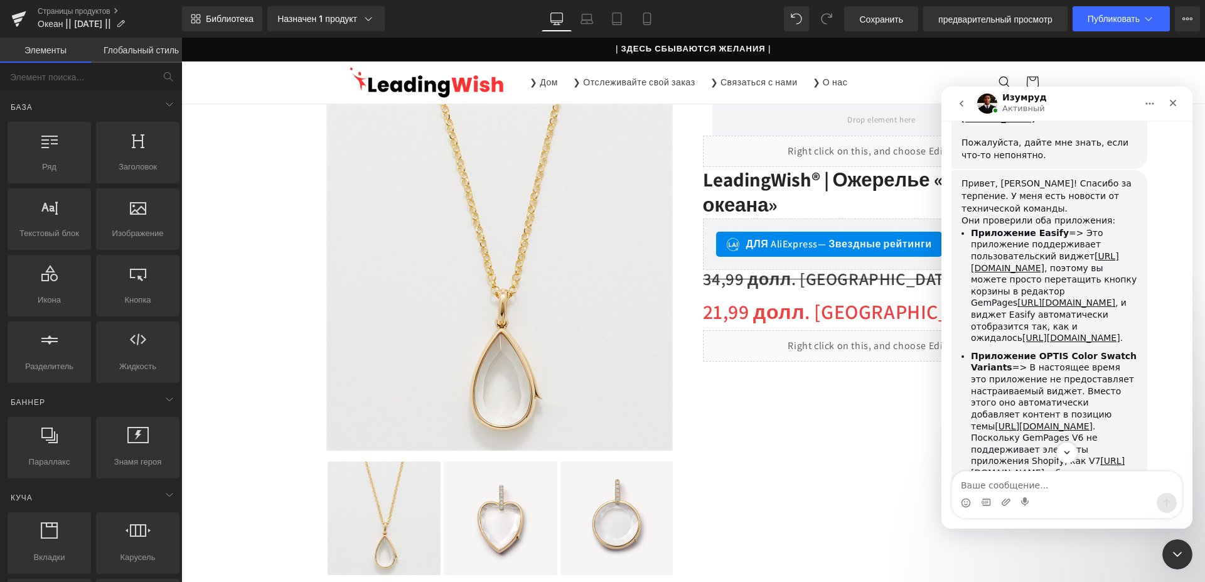
click at [1000, 351] on b "Приложение OPTIS Color Swatch Variants" at bounding box center [1054, 362] width 166 height 22
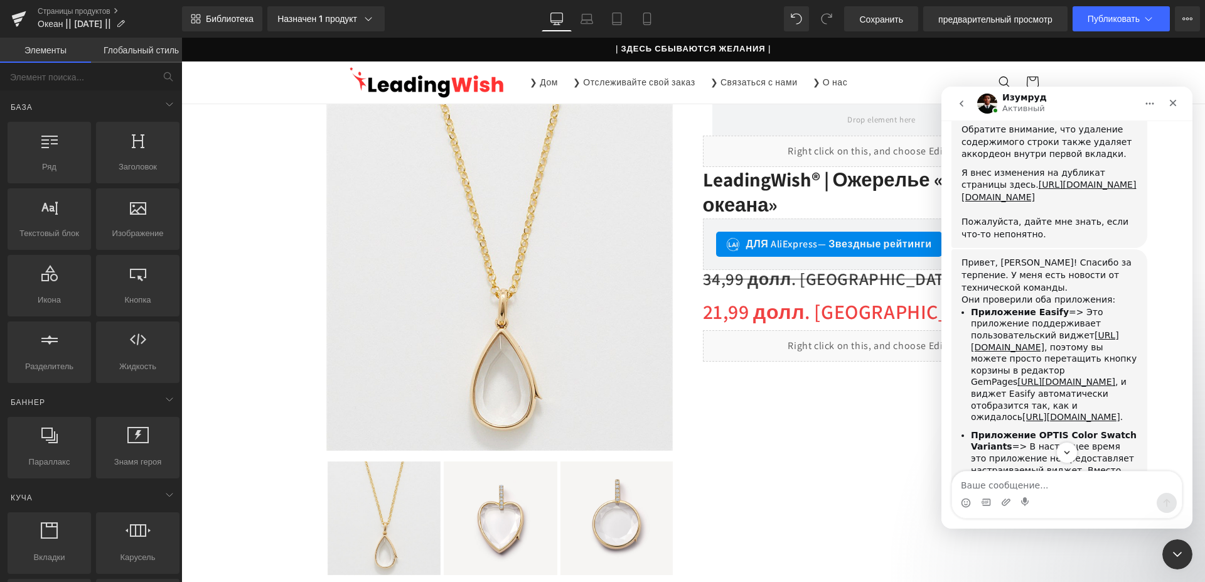
drag, startPoint x: 970, startPoint y: 255, endPoint x: 1073, endPoint y: 339, distance: 133.3
click at [1077, 429] on li "Приложение OPTIS Color Swatch Variants => В настоящее время это приложение не п…" at bounding box center [1054, 551] width 166 height 245
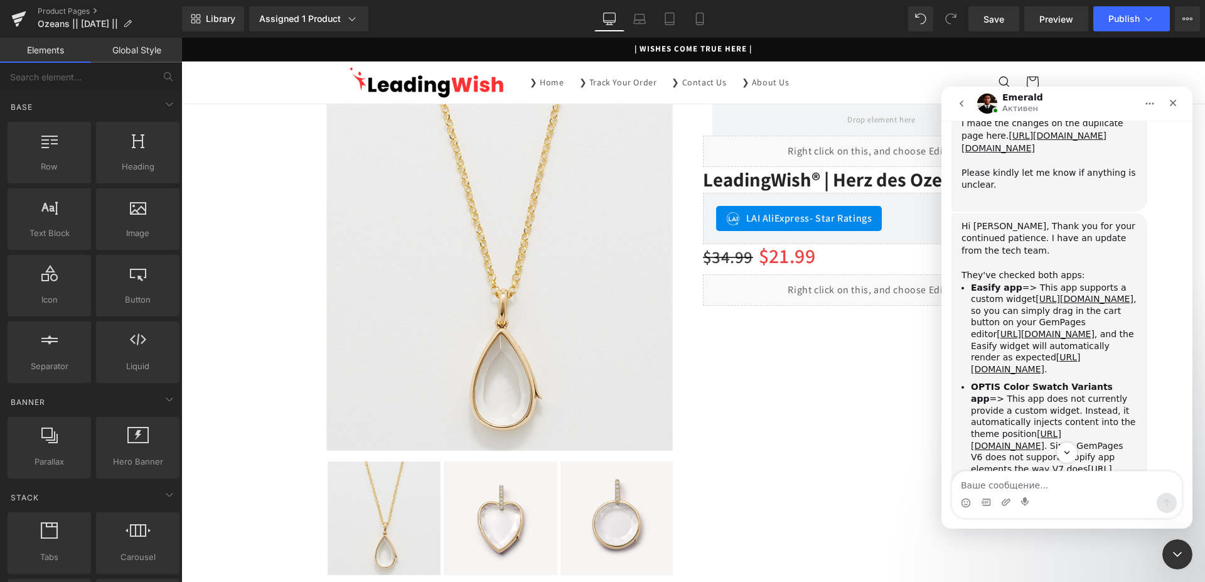
drag, startPoint x: 970, startPoint y: 218, endPoint x: 1037, endPoint y: 385, distance: 179.1
click at [1037, 385] on li "OPTIS Color Swatch Variants app => This app does not currently provide a custom…" at bounding box center [1054, 480] width 166 height 198
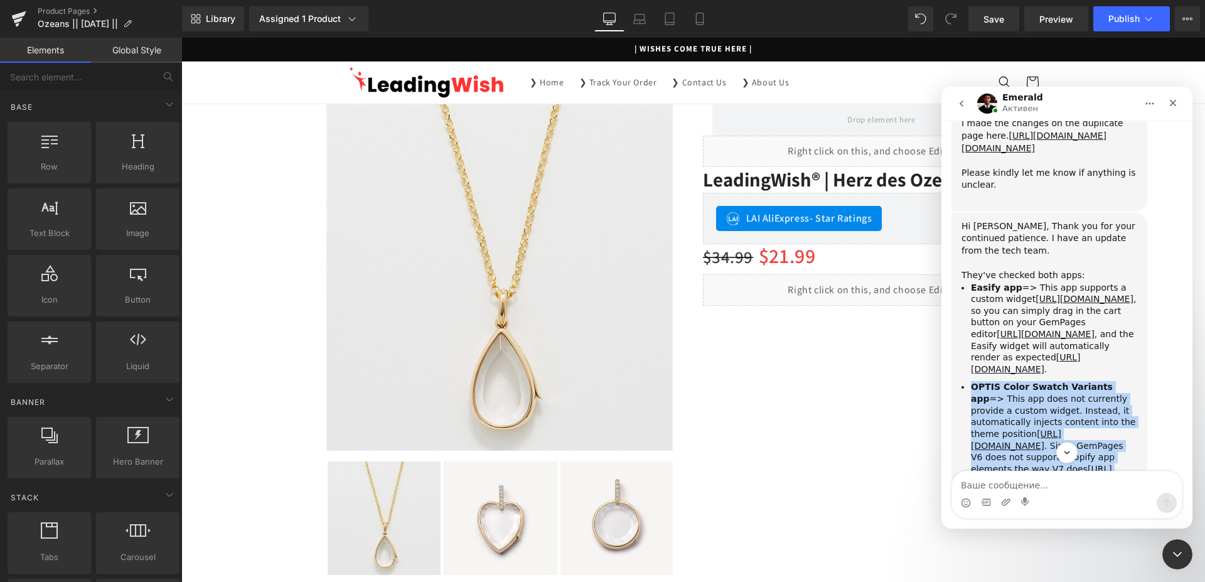
drag, startPoint x: 1035, startPoint y: 386, endPoint x: 971, endPoint y: 210, distance: 187.6
copy li "OPTIS Color Swatch Variants app => This app does not currently provide a custom…"
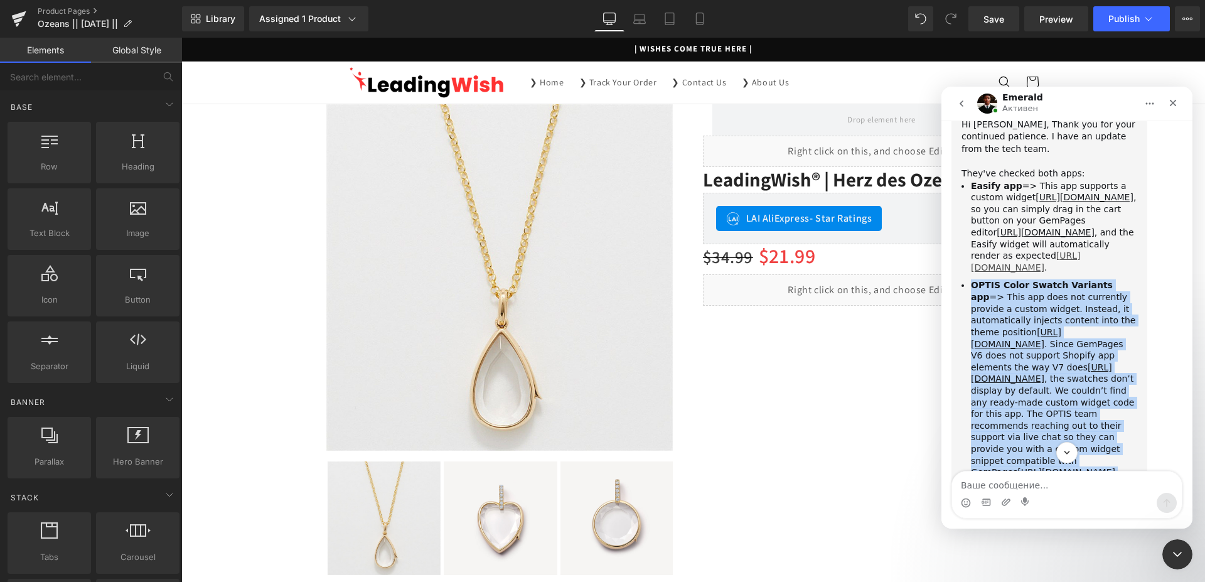
scroll to position [3081, 0]
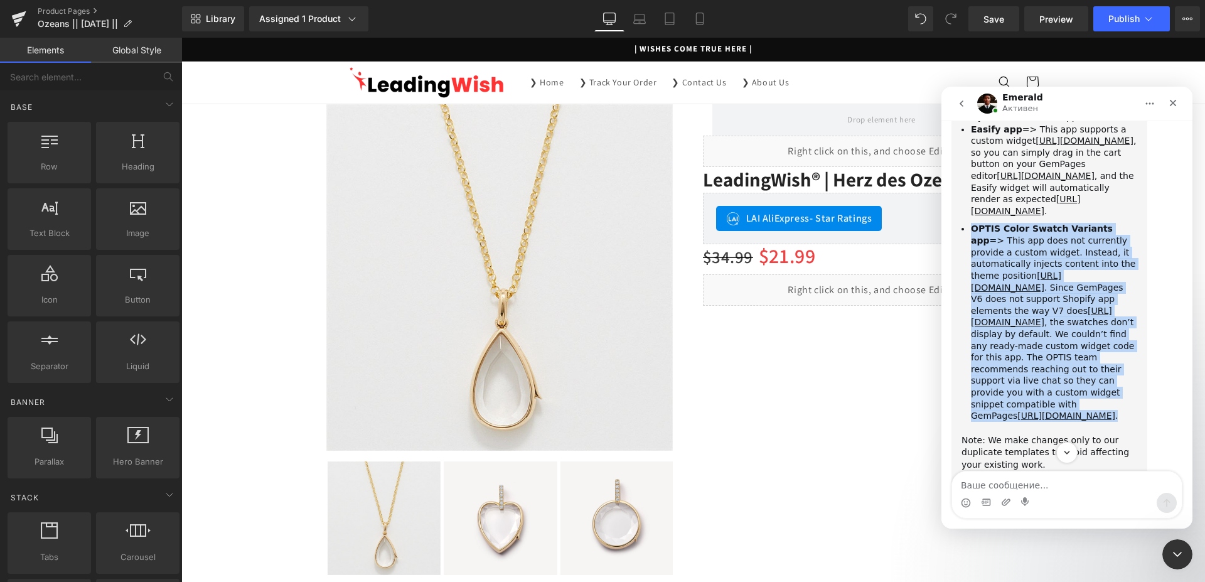
click at [1004, 223] on li "OPTIS Color Swatch Variants app => This app does not currently provide a custom…" at bounding box center [1054, 322] width 166 height 198
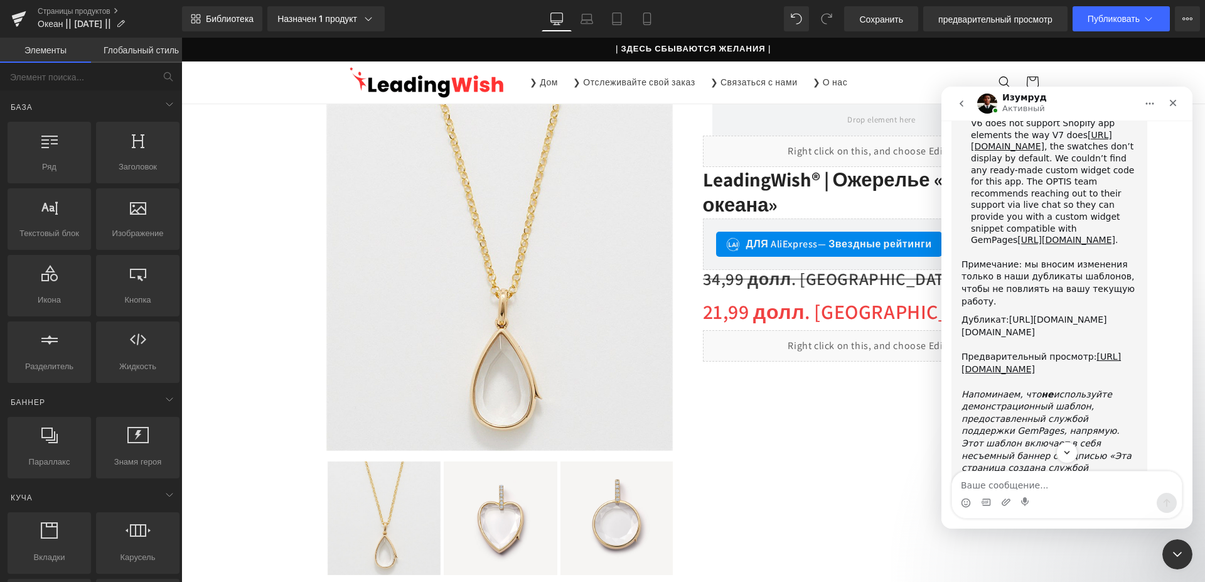
scroll to position [3159, 0]
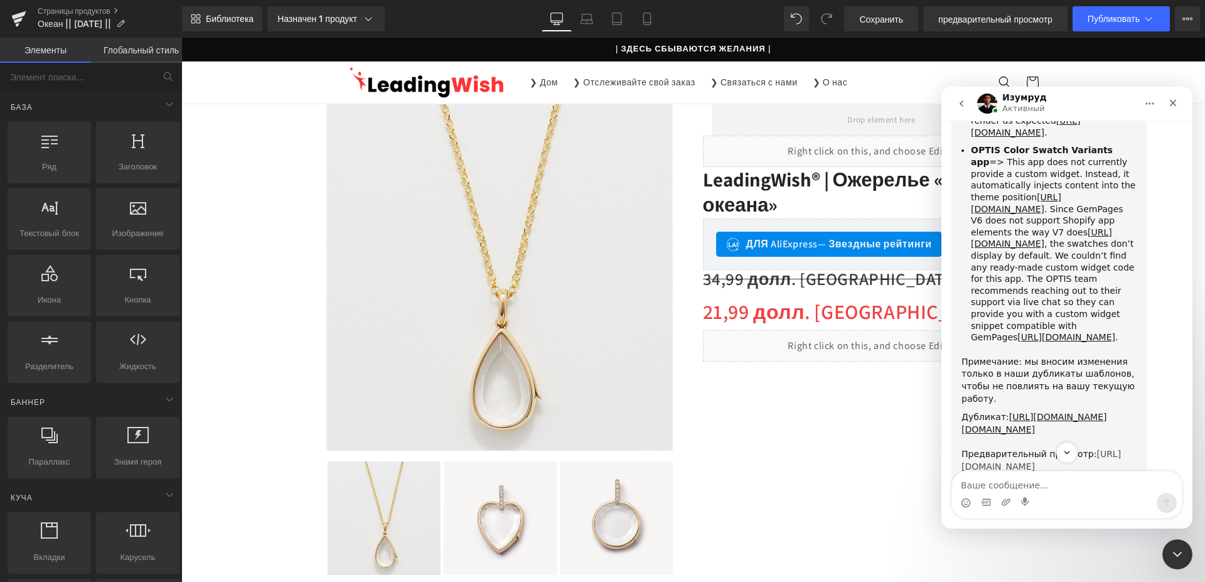
click at [1054, 449] on link "[URL][DOMAIN_NAME]" at bounding box center [1040, 460] width 159 height 23
click at [1020, 449] on link "[URL][DOMAIN_NAME]" at bounding box center [1040, 460] width 159 height 23
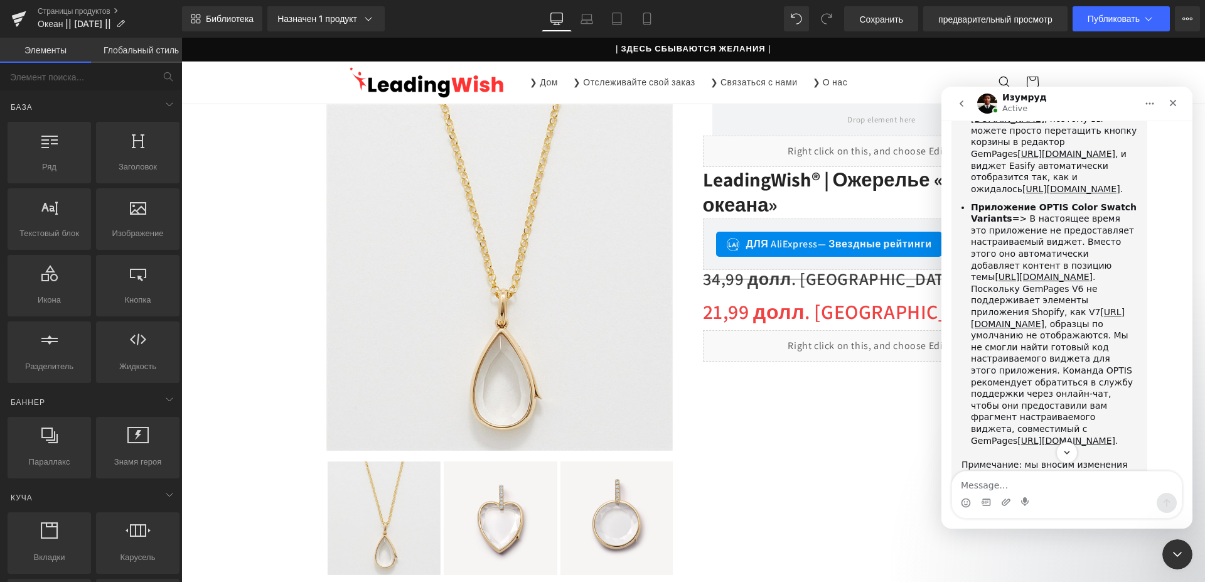
scroll to position [3209, 0]
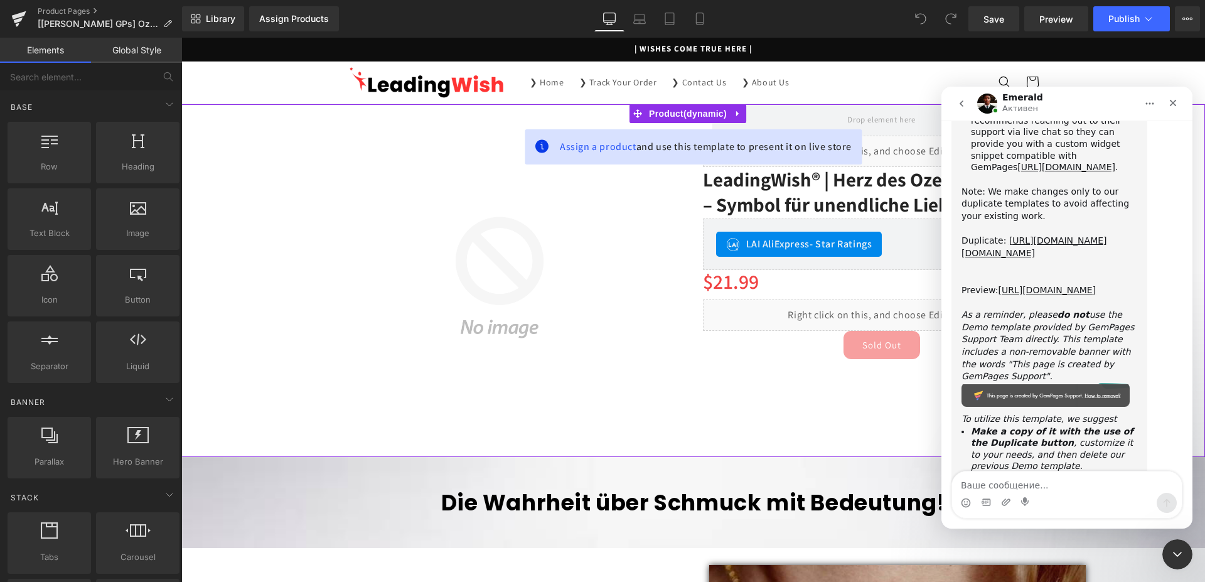
scroll to position [320, 0]
